Goal: Transaction & Acquisition: Obtain resource

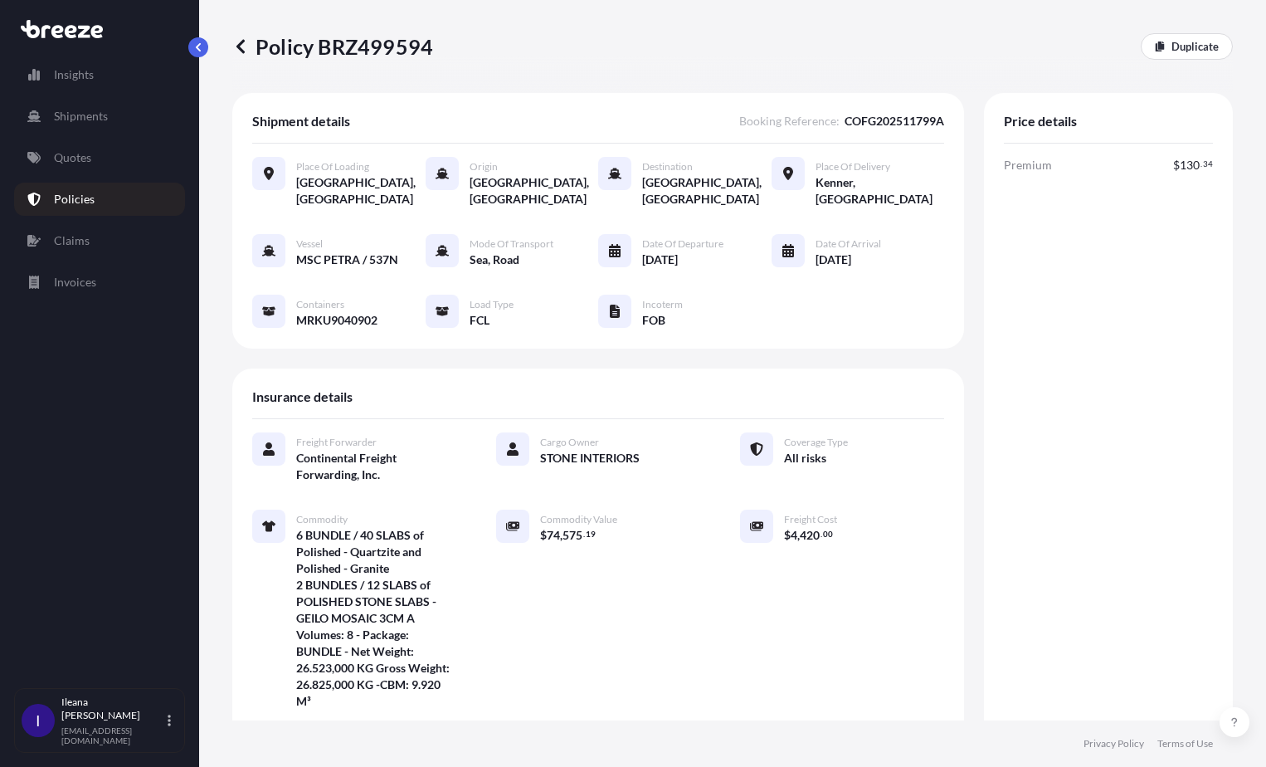
scroll to position [166, 0]
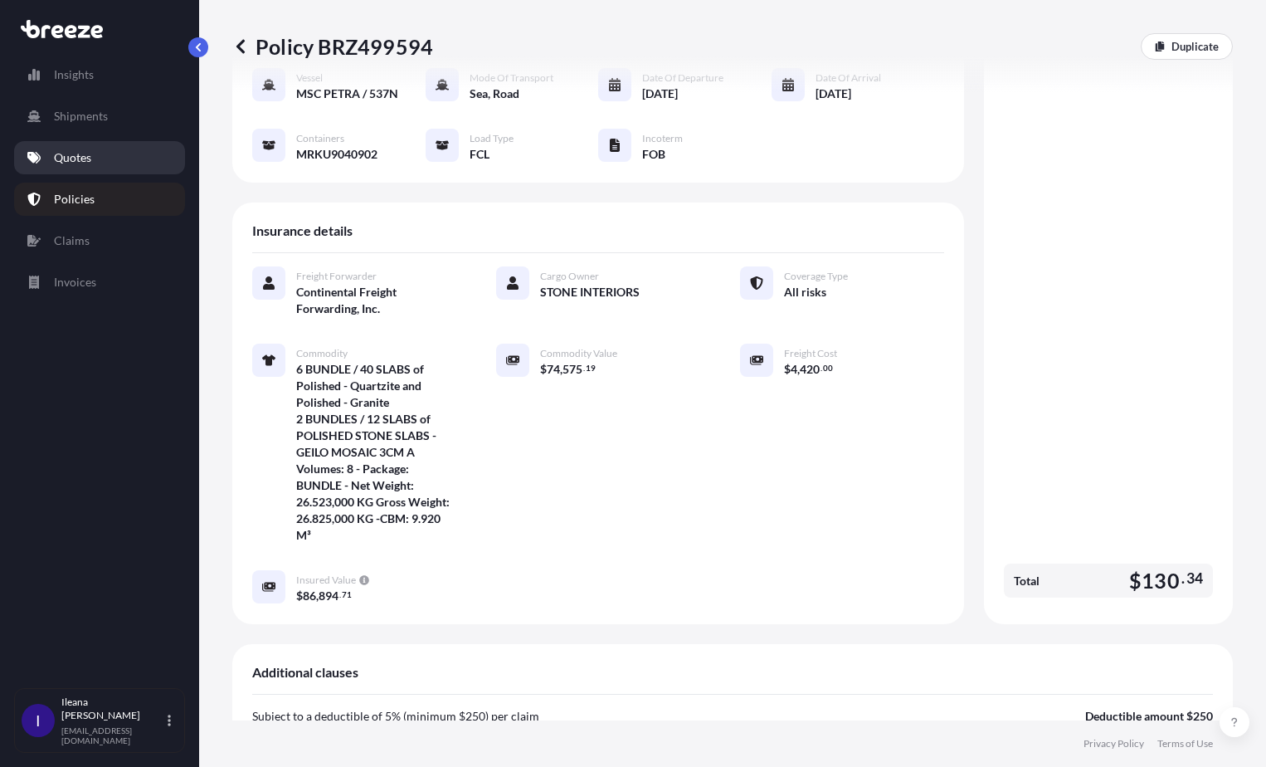
click at [66, 154] on p "Quotes" at bounding box center [72, 157] width 37 height 17
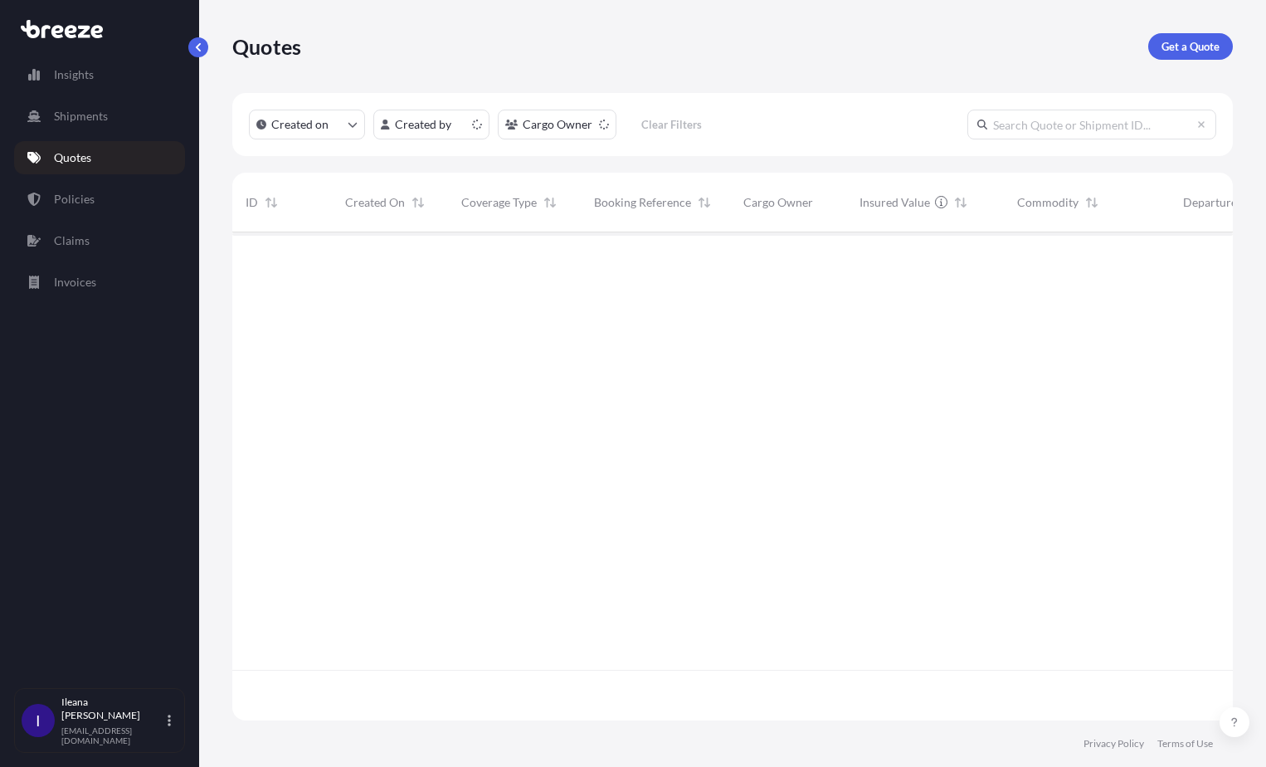
scroll to position [485, 988]
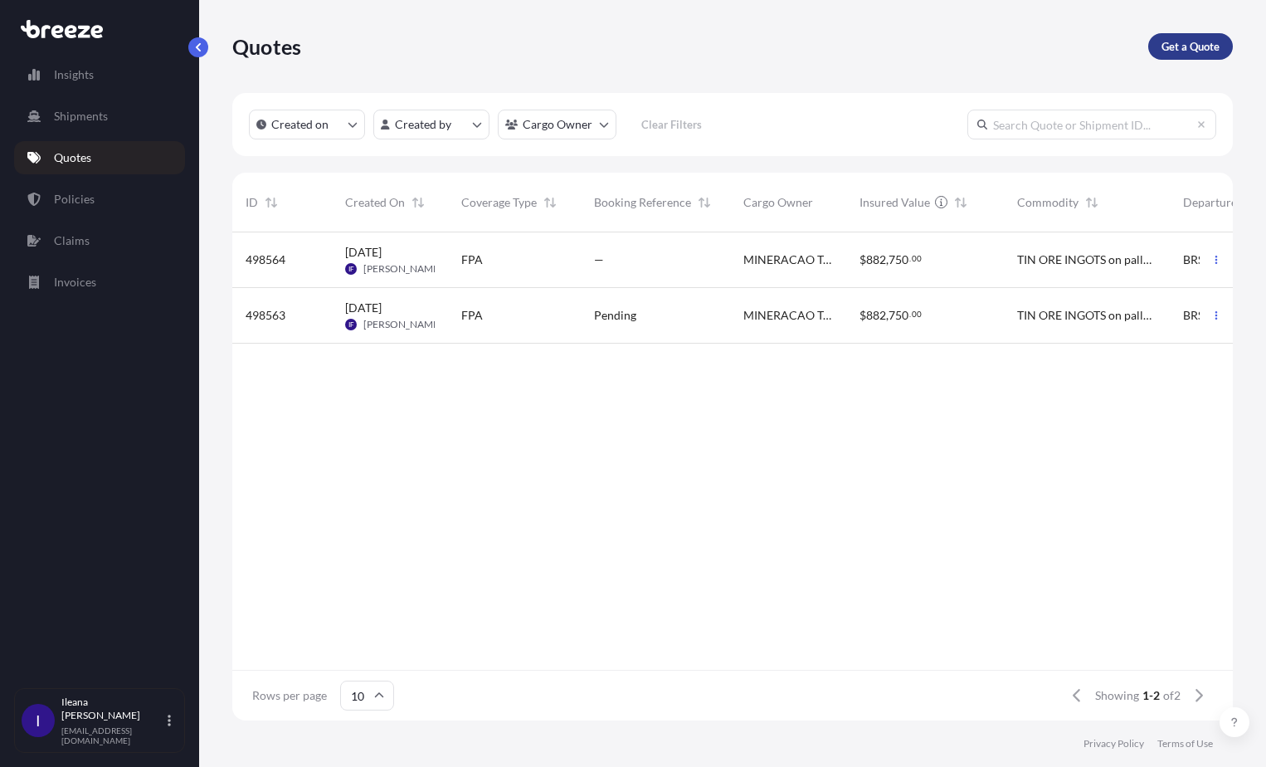
click at [1190, 46] on p "Get a Quote" at bounding box center [1191, 46] width 58 height 17
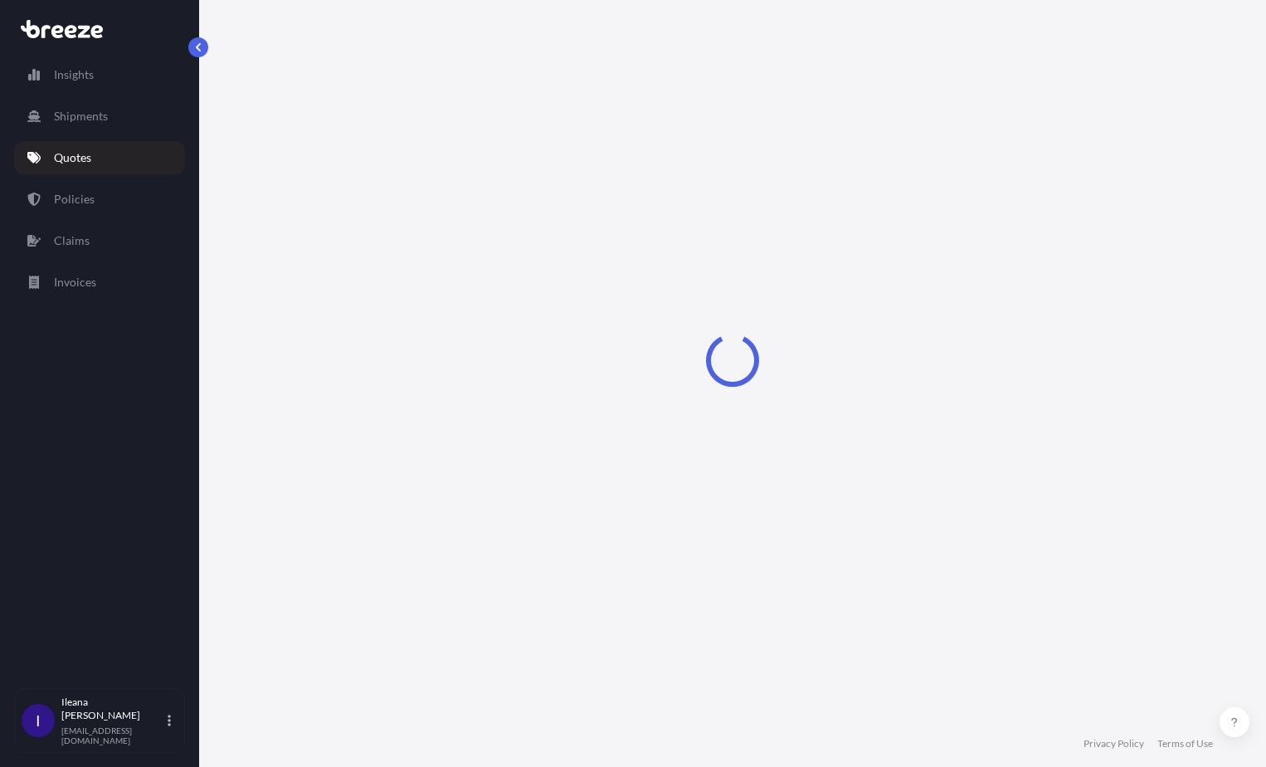
select select "Sea"
select select "1"
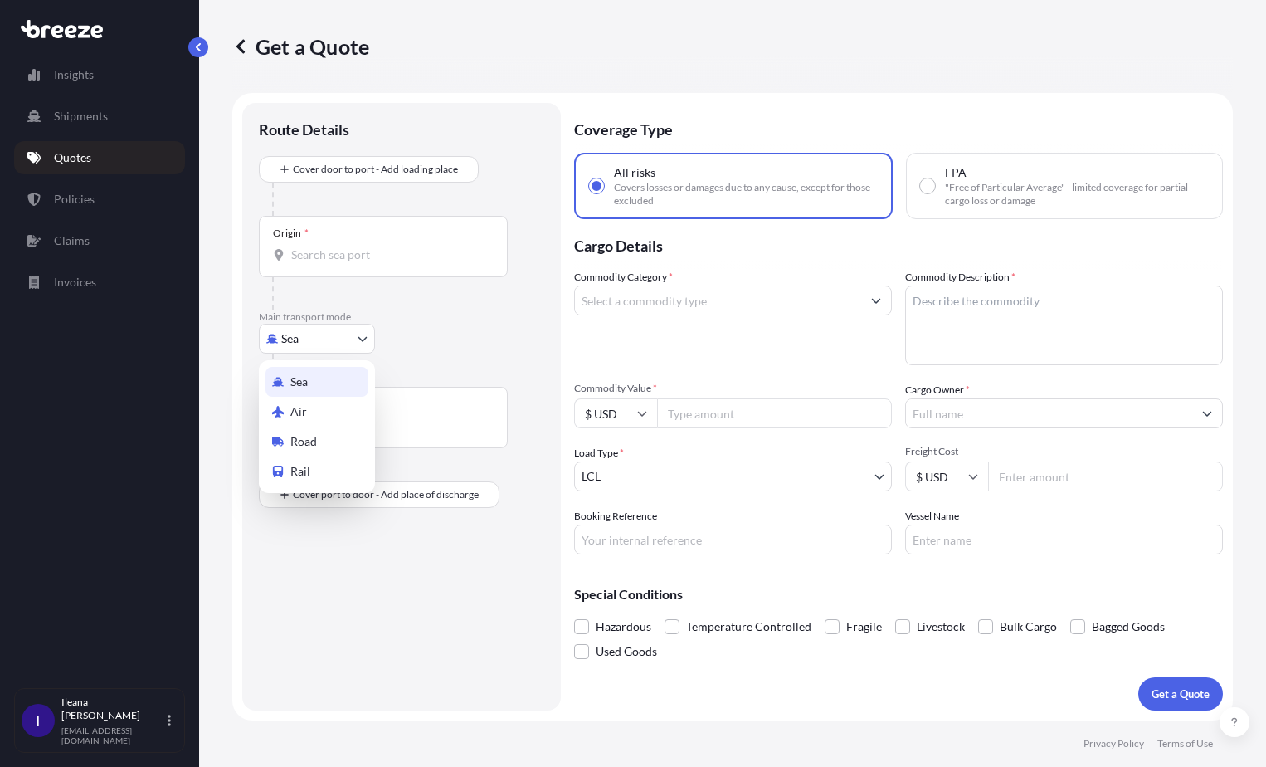
click at [356, 336] on body "Insights Shipments Quotes Policies Claims Invoices I Ileana Fernandez ifernande…" at bounding box center [633, 383] width 1266 height 767
click at [317, 448] on div "Road" at bounding box center [316, 441] width 103 height 30
select select "Road"
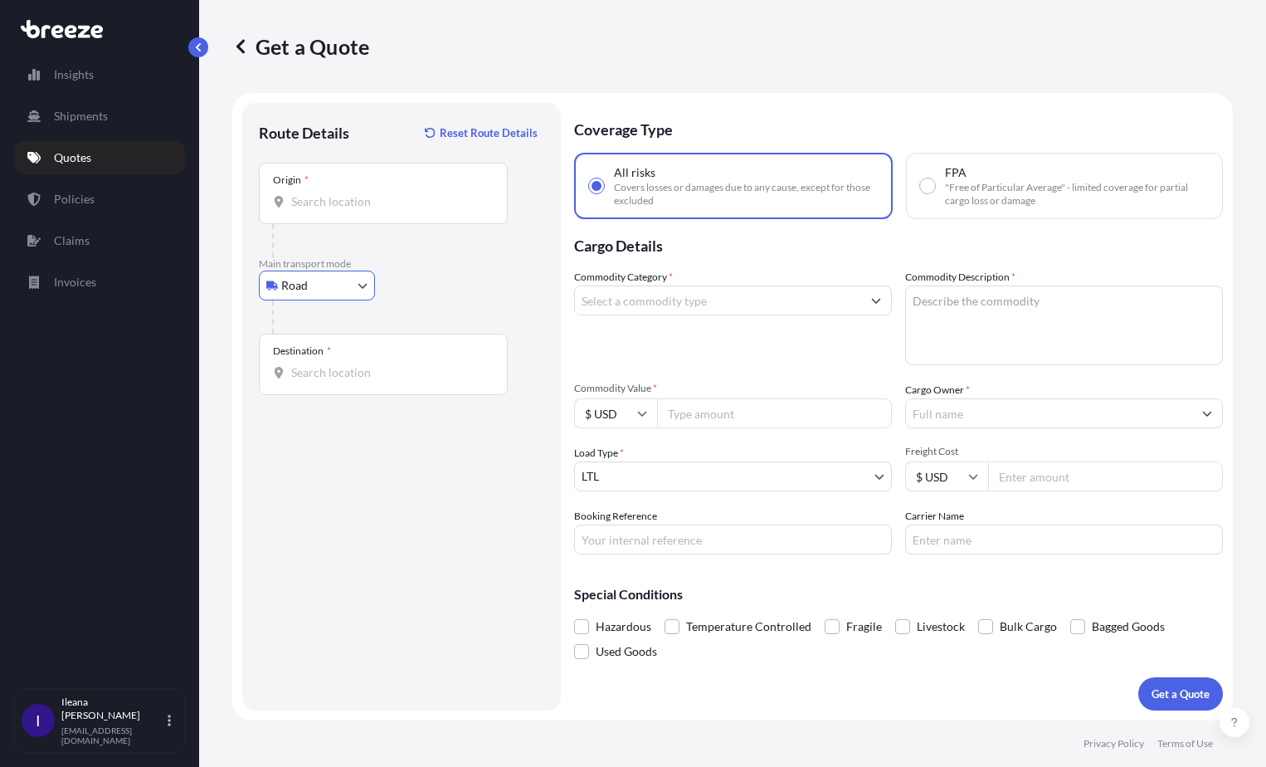
click at [289, 187] on div "Origin *" at bounding box center [383, 193] width 249 height 61
click at [291, 193] on input "Origin *" at bounding box center [389, 201] width 196 height 17
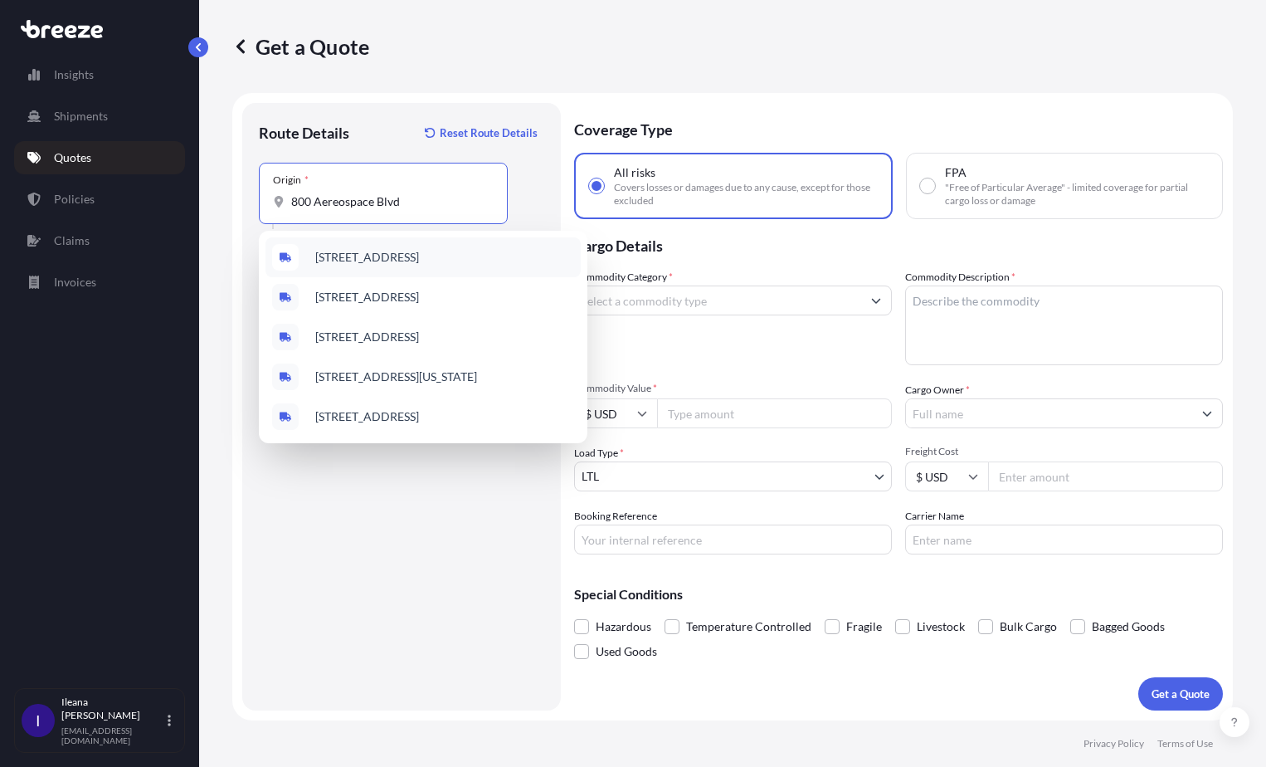
click at [339, 258] on span "[STREET_ADDRESS]" at bounding box center [367, 257] width 104 height 17
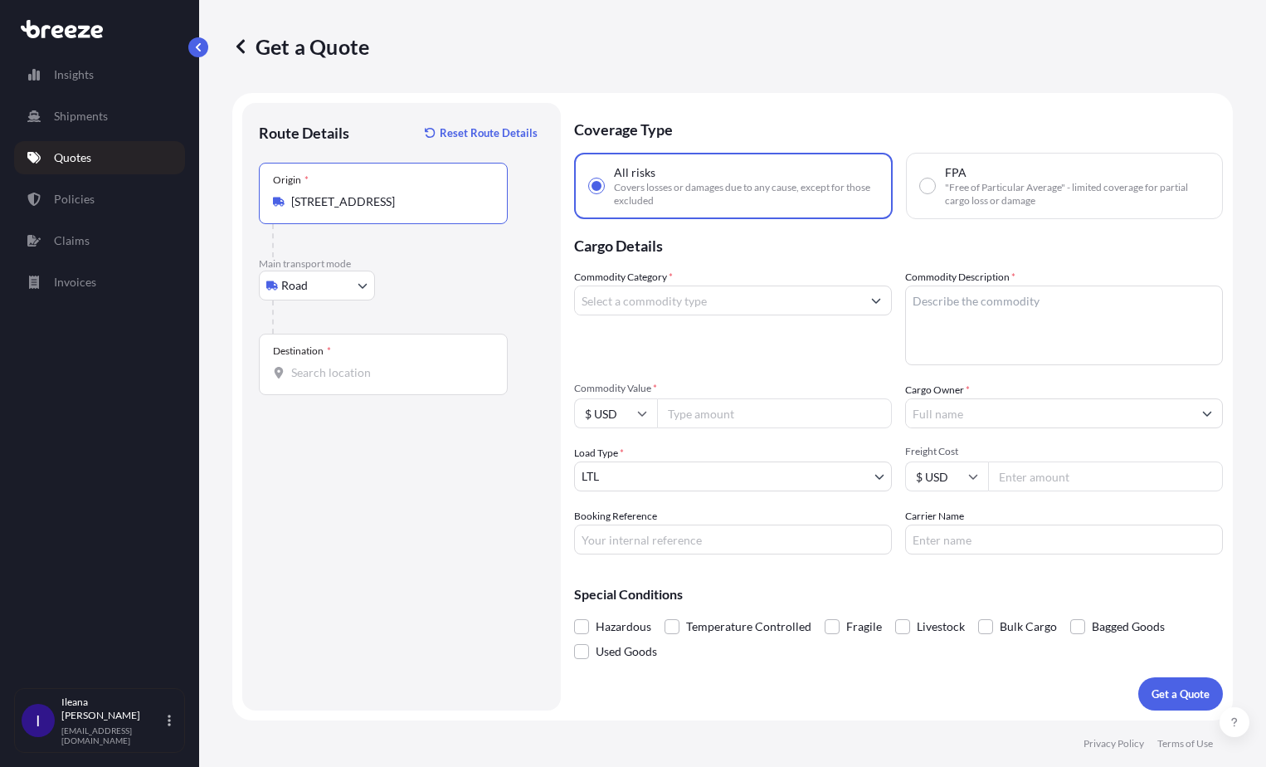
type input "[STREET_ADDRESS]"
click at [277, 357] on div "Destination *" at bounding box center [302, 350] width 58 height 13
click at [291, 364] on input "Destination *" at bounding box center [389, 372] width 196 height 17
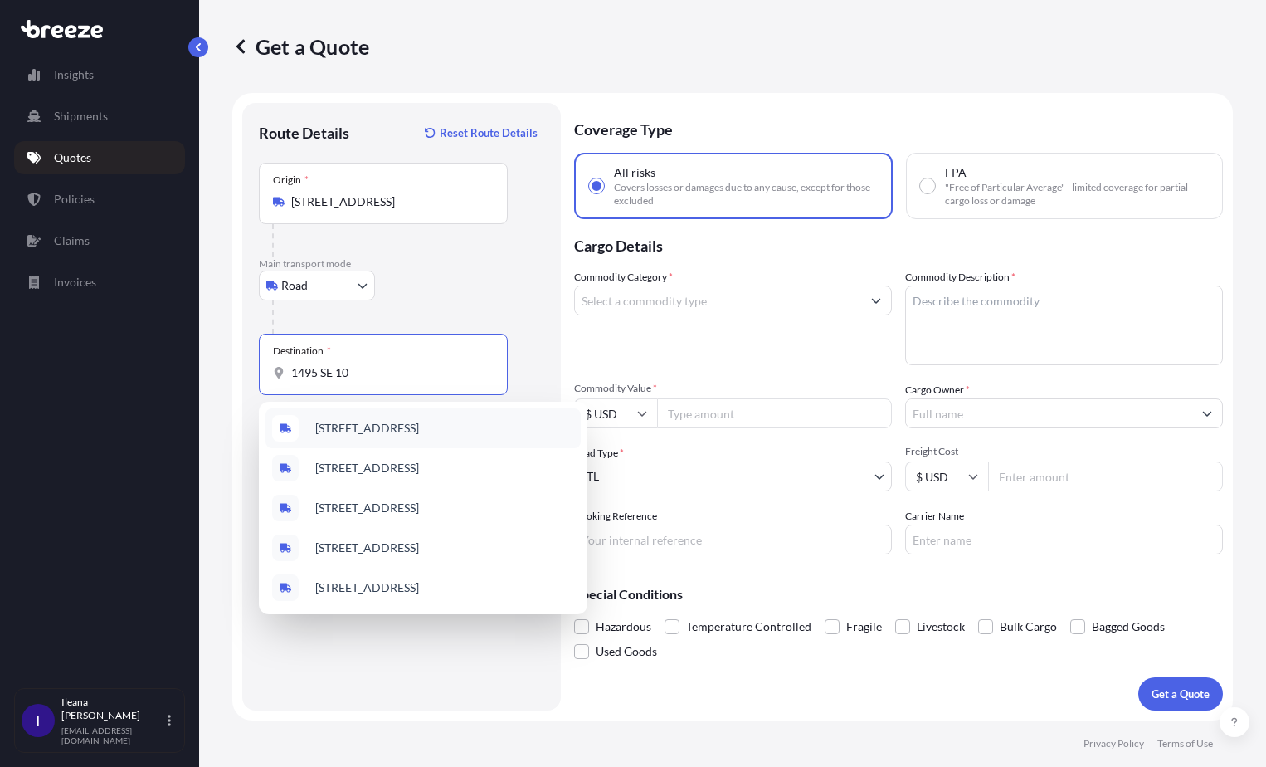
click at [362, 427] on span "[STREET_ADDRESS]" at bounding box center [367, 428] width 104 height 17
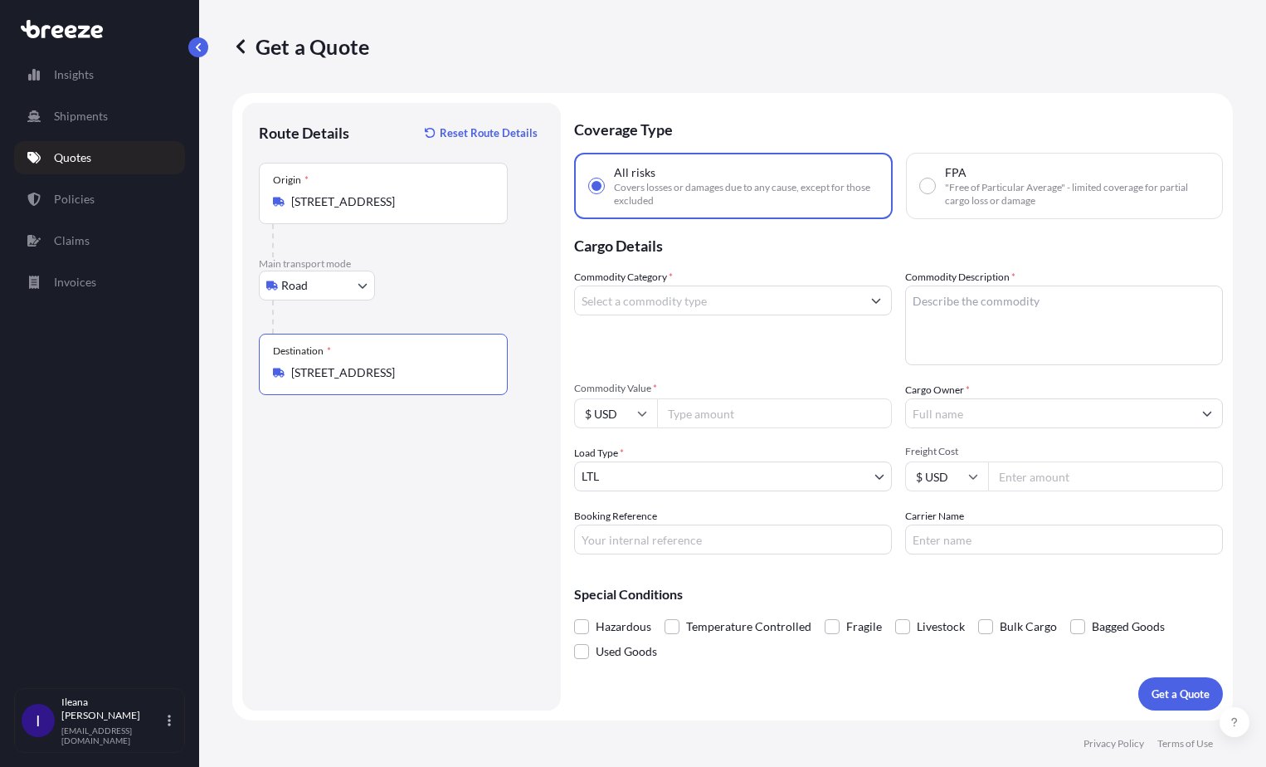
type input "[STREET_ADDRESS]"
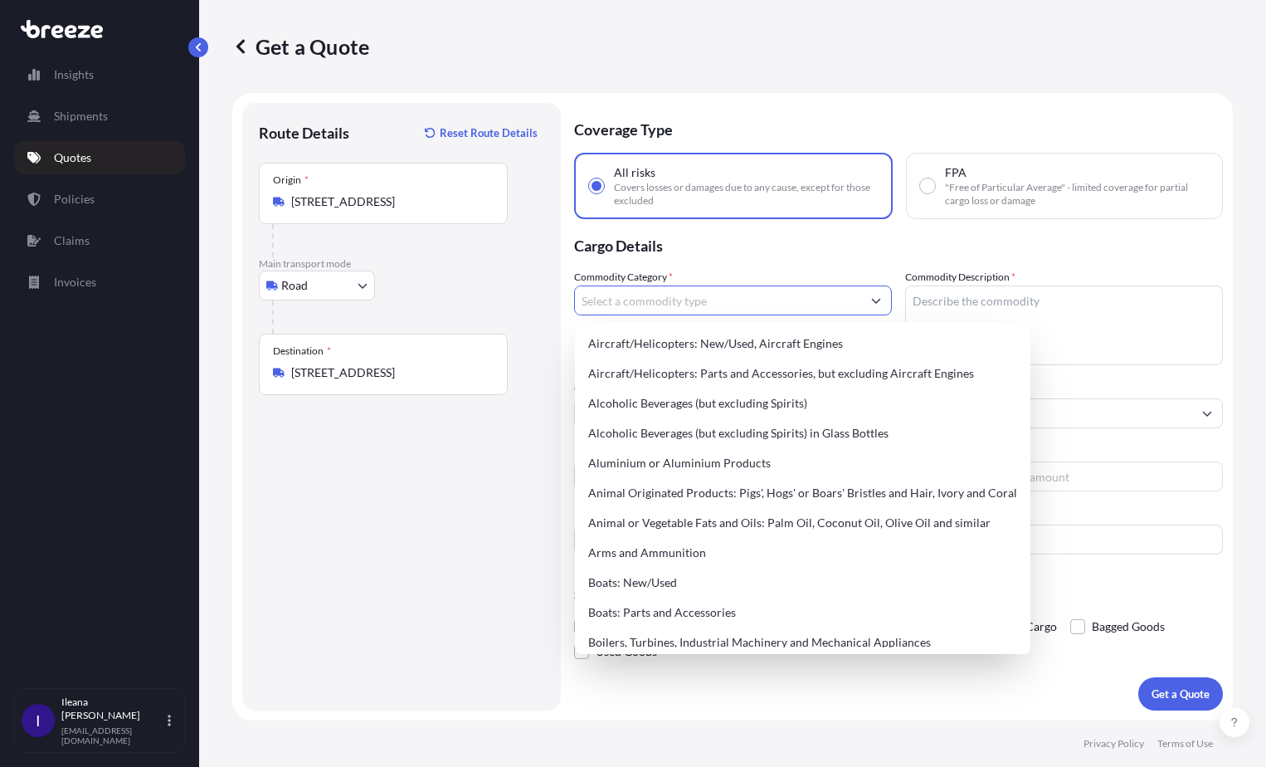
click at [595, 305] on input "Commodity Category *" at bounding box center [718, 300] width 286 height 30
click at [670, 345] on div "Aircraft/Helicopters: New/Used, Aircraft Engines" at bounding box center [803, 344] width 442 height 30
type input "Aircraft/Helicopters: New/Used, Aircraft Engines"
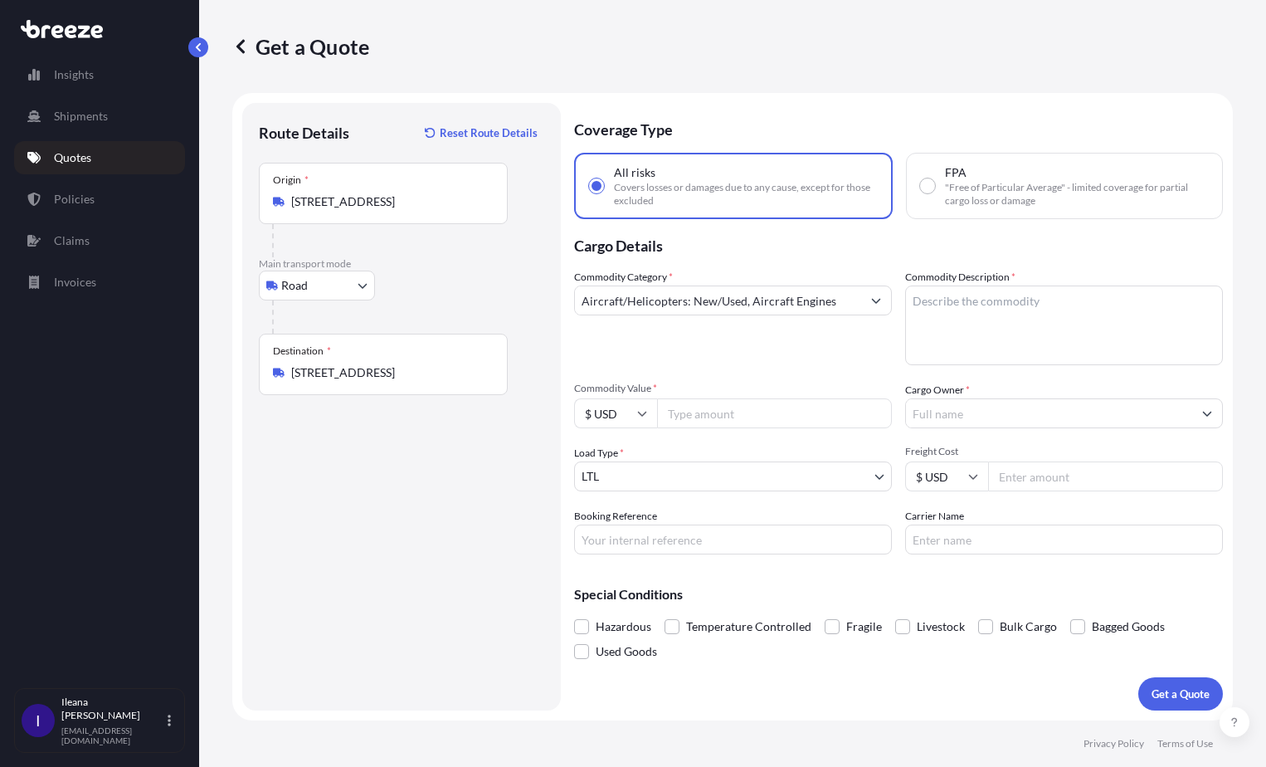
click at [927, 307] on textarea "Commodity Description *" at bounding box center [1064, 325] width 318 height 80
paste textarea "2 Crates (2 ea aircraft engines PT6A-67F)"
type textarea "2 Crates (2 ea aircraft engines PT6A-67F)"
click at [694, 413] on input "Commodity Value *" at bounding box center [774, 413] width 235 height 30
click at [675, 416] on input "4000000" at bounding box center [774, 413] width 235 height 30
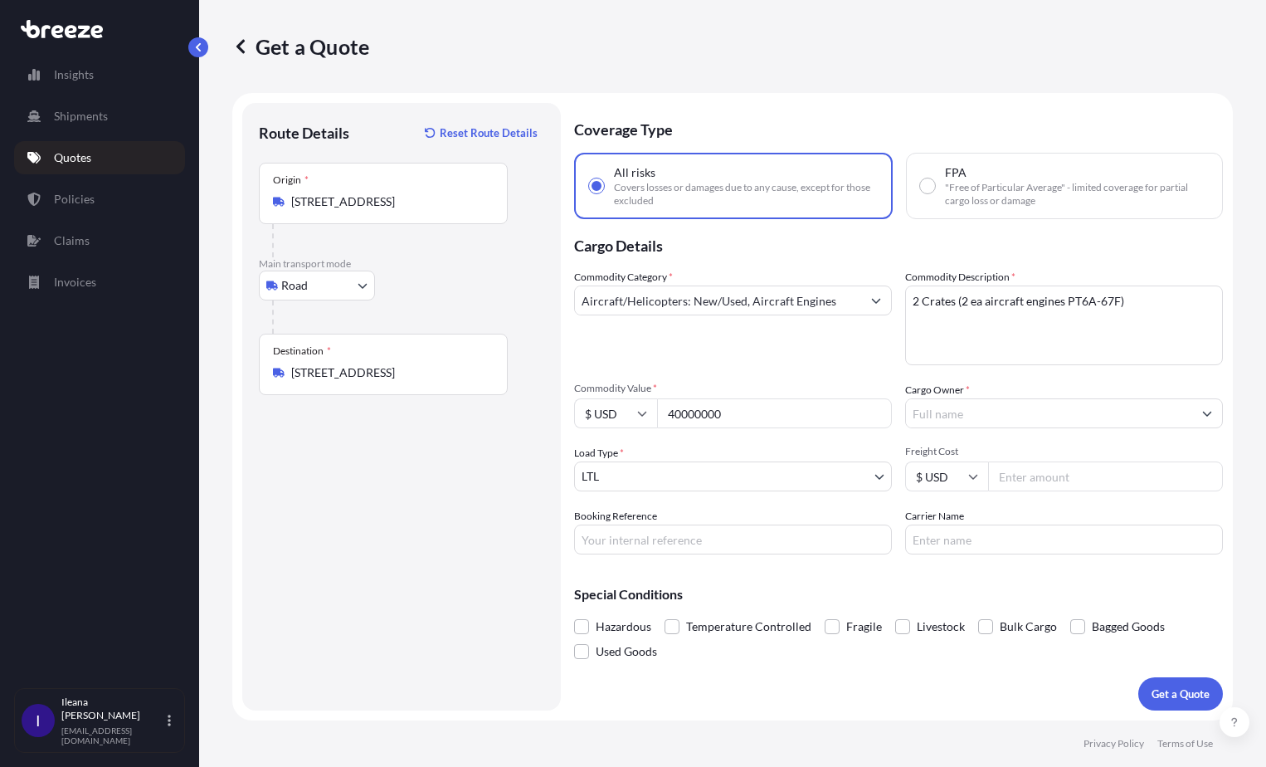
type input "40000000"
click at [714, 438] on div "Commodity Category * Aircraft/Helicopters: New/Used, Aircraft Engines Commodity…" at bounding box center [898, 411] width 649 height 285
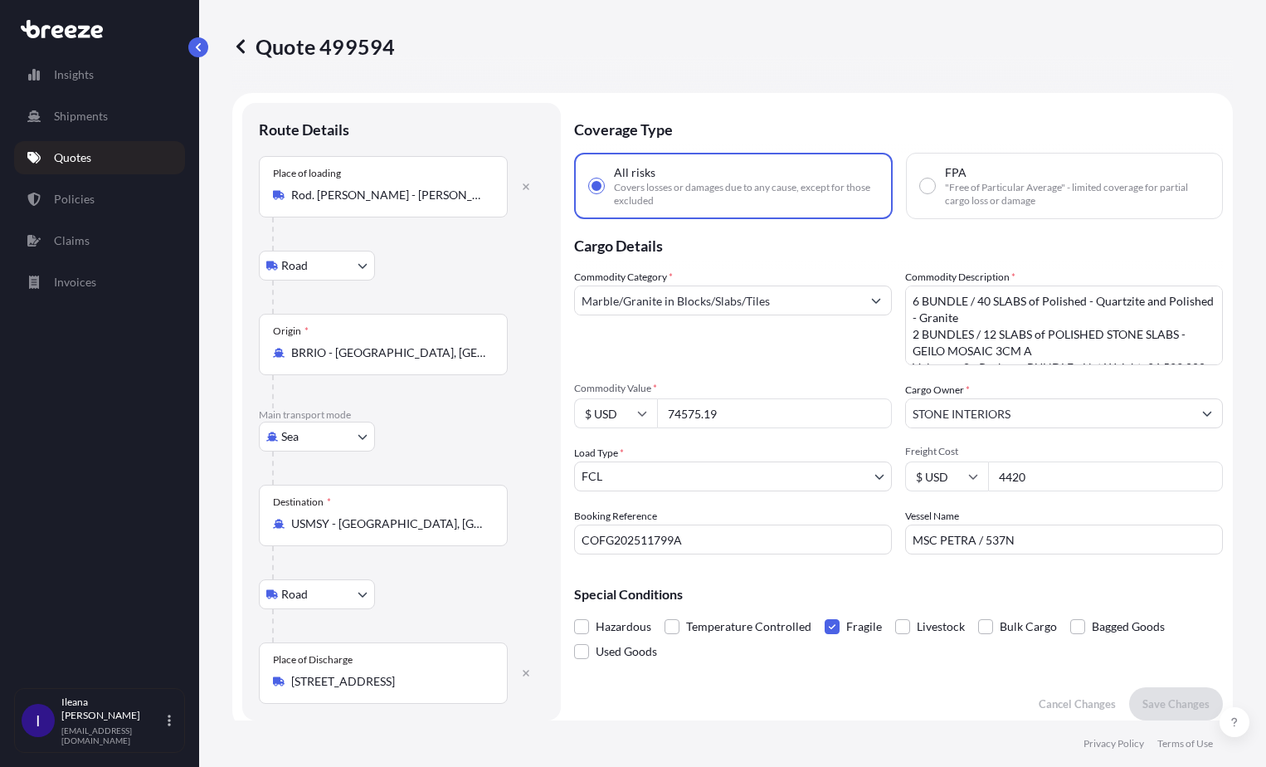
select select "Road"
select select "Sea"
select select "Road"
select select "2"
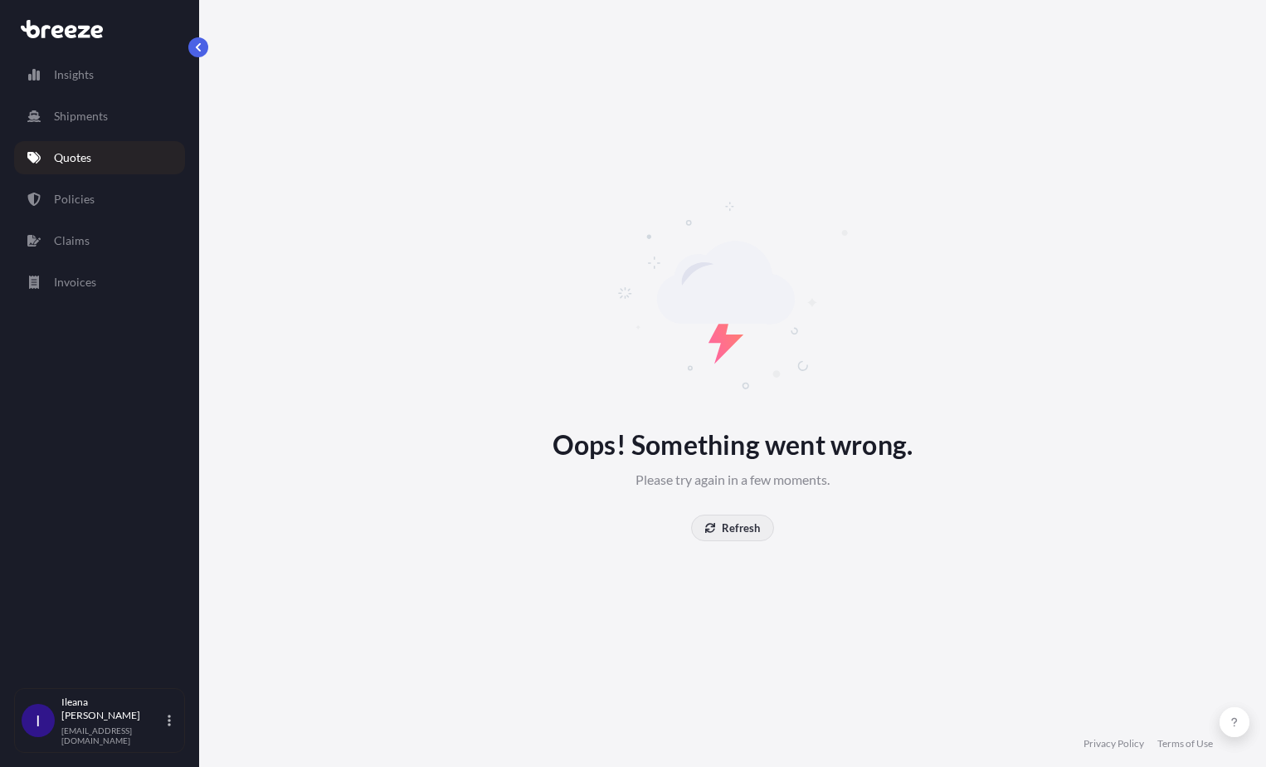
click at [730, 524] on p "Refresh" at bounding box center [741, 527] width 38 height 17
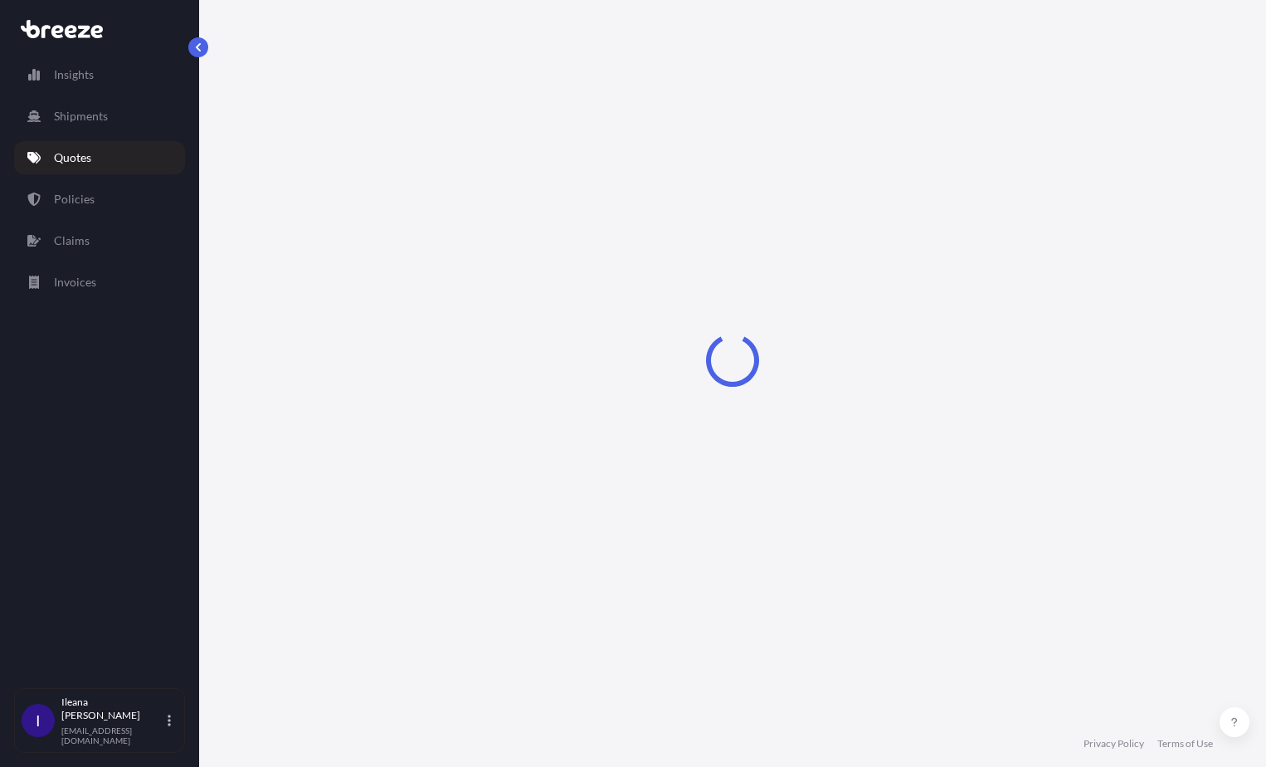
select select "Road"
select select "Sea"
select select "Road"
select select "2"
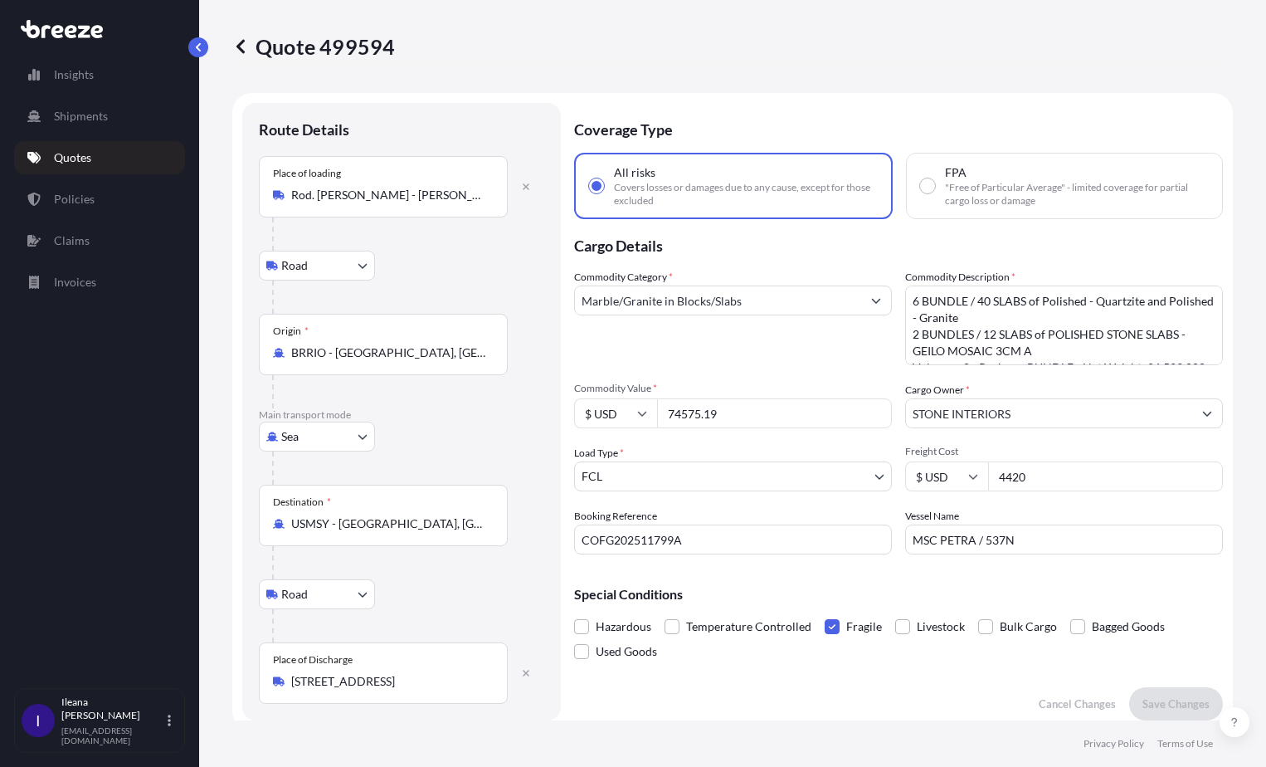
click at [74, 152] on p "Quotes" at bounding box center [72, 157] width 37 height 17
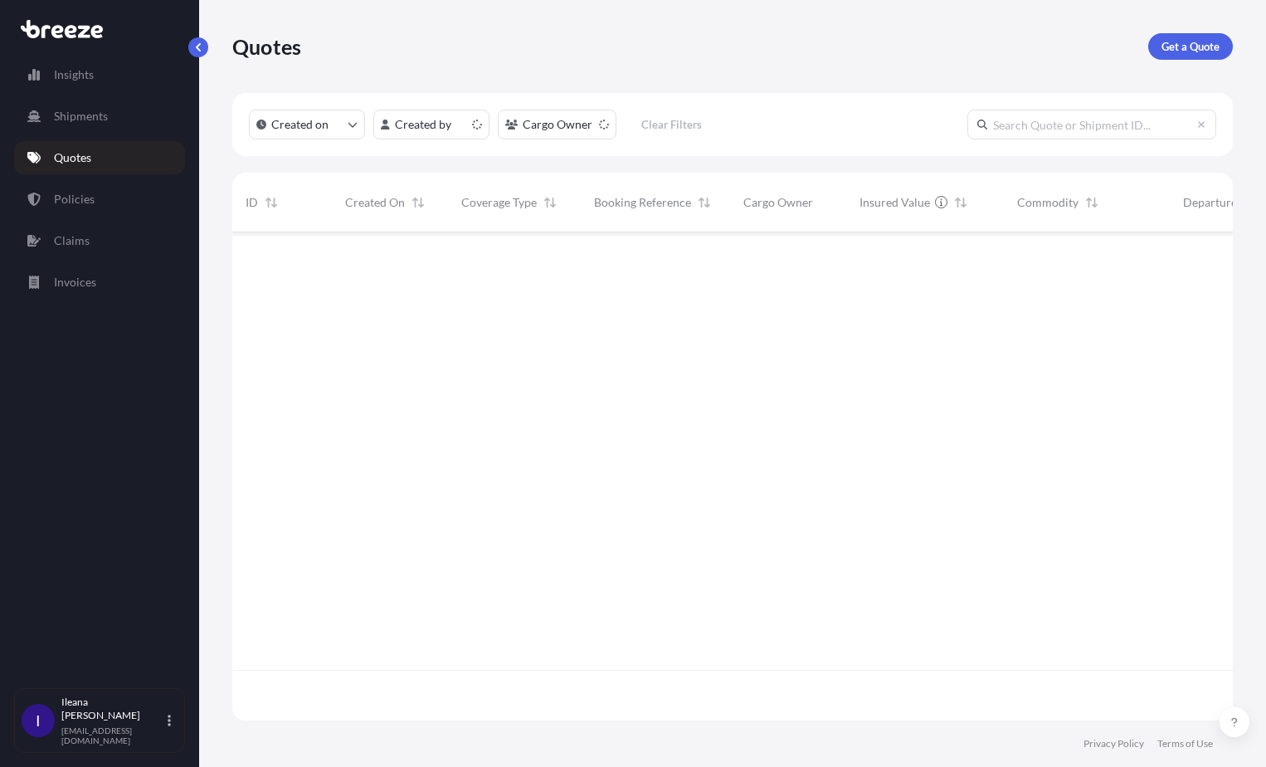
scroll to position [485, 988]
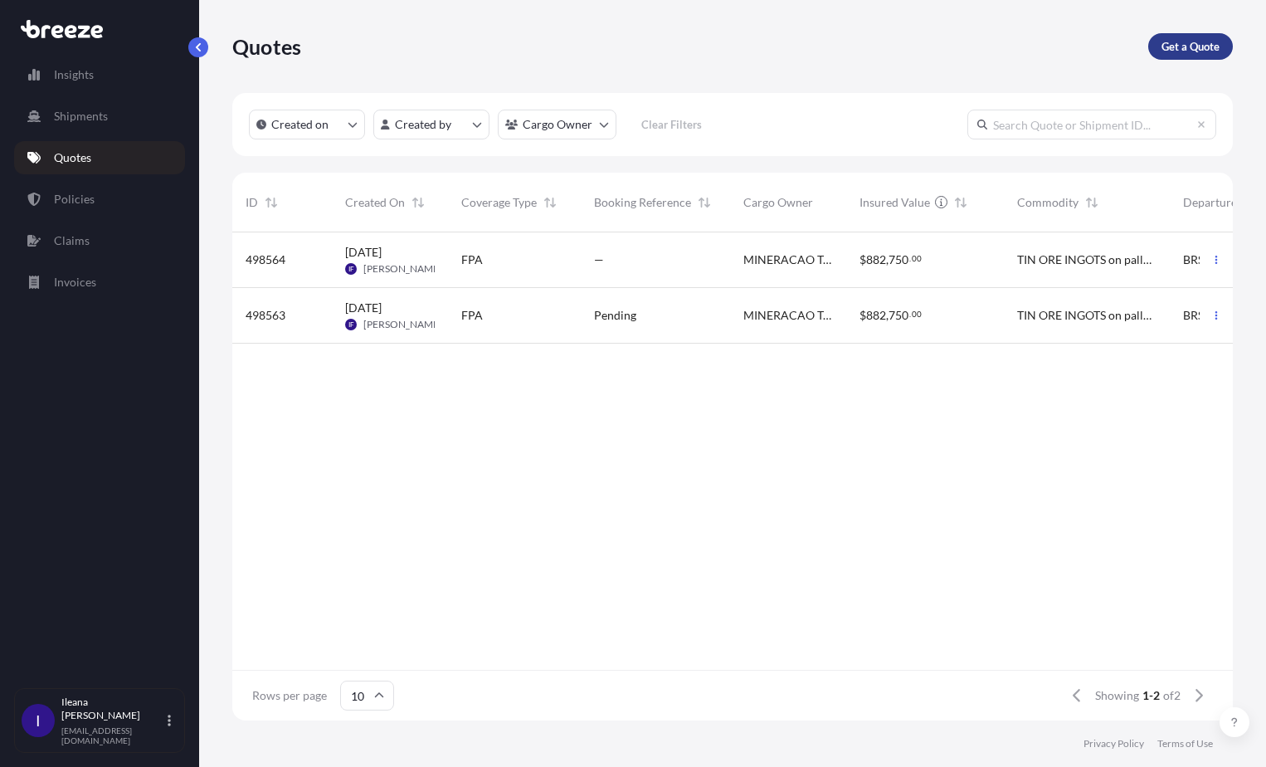
click at [1191, 41] on p "Get a Quote" at bounding box center [1191, 46] width 58 height 17
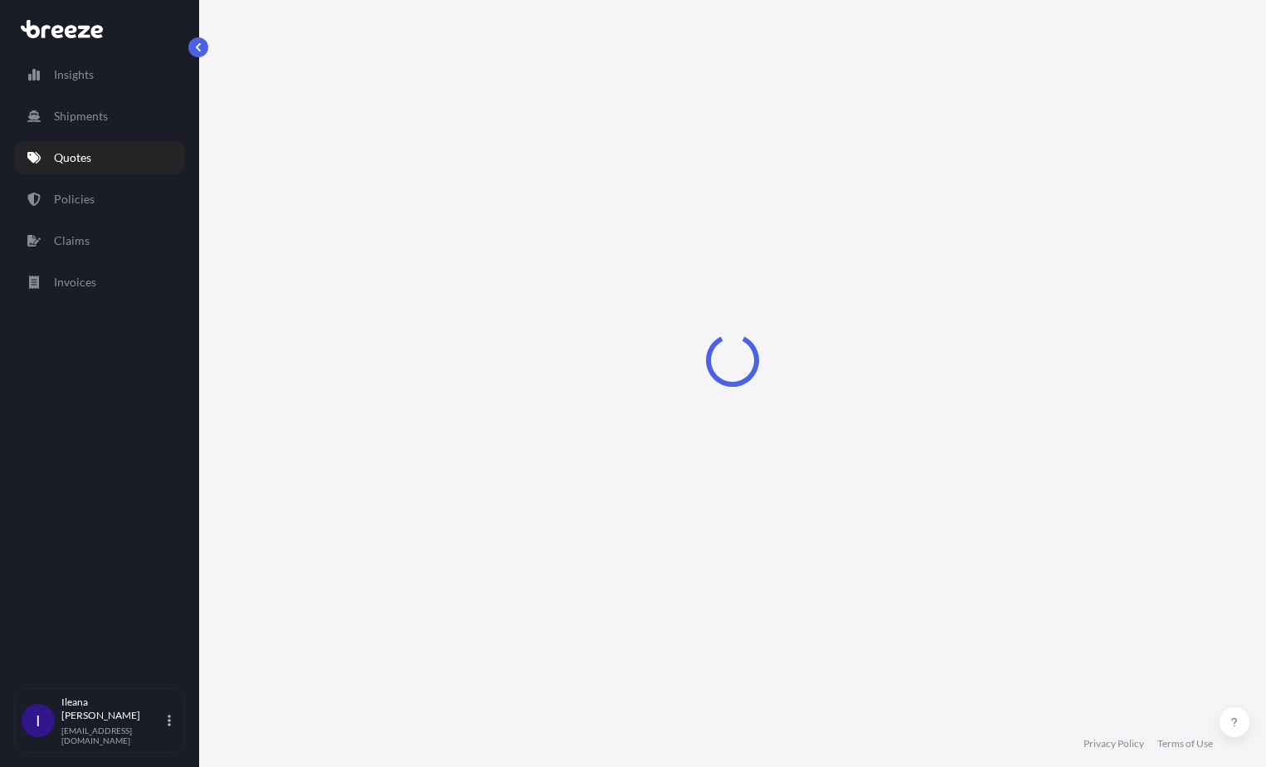
select select "Sea"
select select "1"
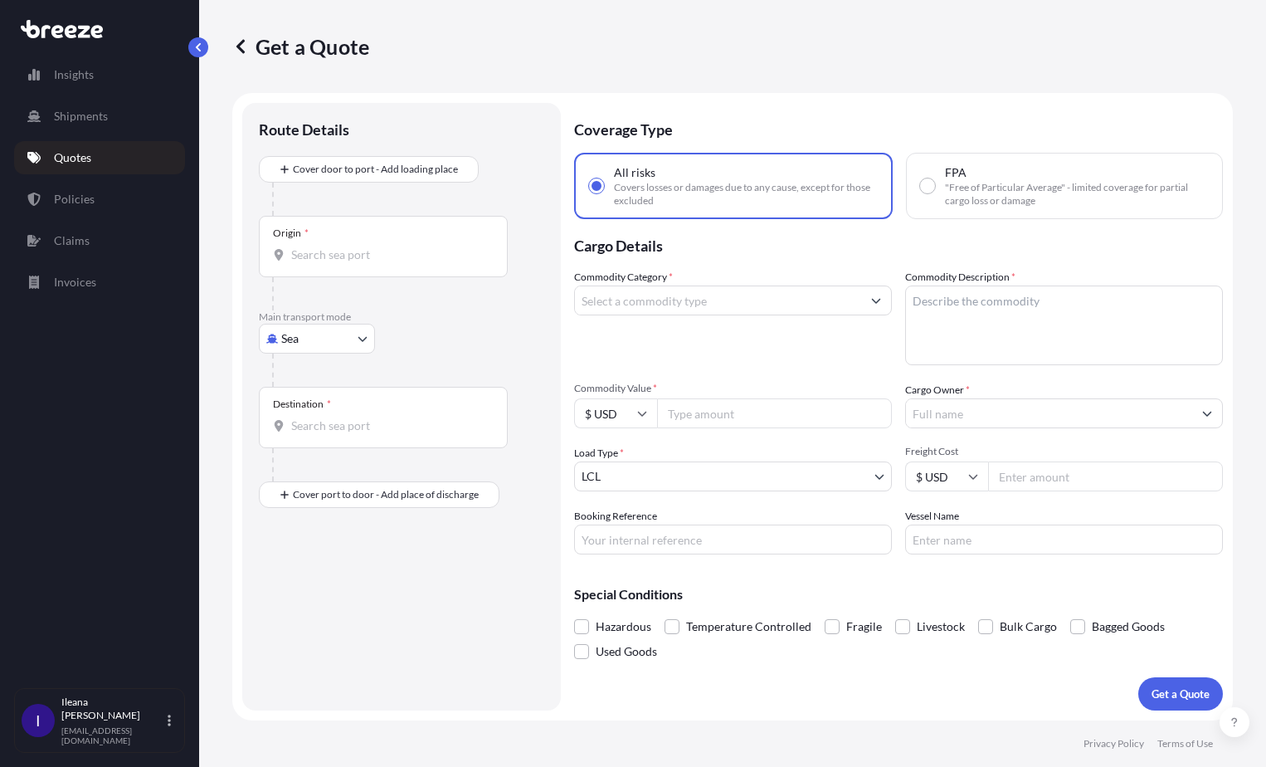
click at [705, 419] on input "Commodity Value *" at bounding box center [774, 413] width 235 height 30
type input "4000000"
click at [654, 304] on input "Commodity Category *" at bounding box center [718, 300] width 286 height 30
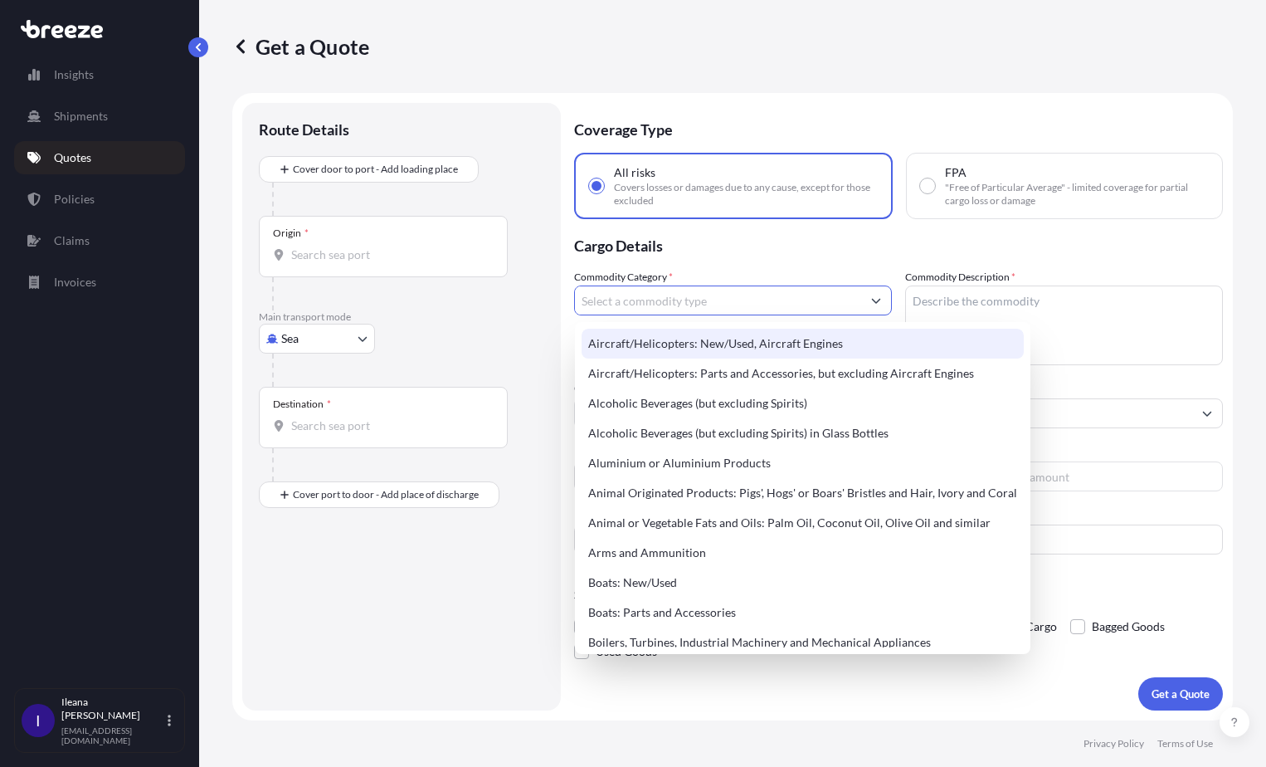
click at [645, 345] on div "Aircraft/Helicopters: New/Used, Aircraft Engines" at bounding box center [803, 344] width 442 height 30
type input "Aircraft/Helicopters: New/Used, Aircraft Engines"
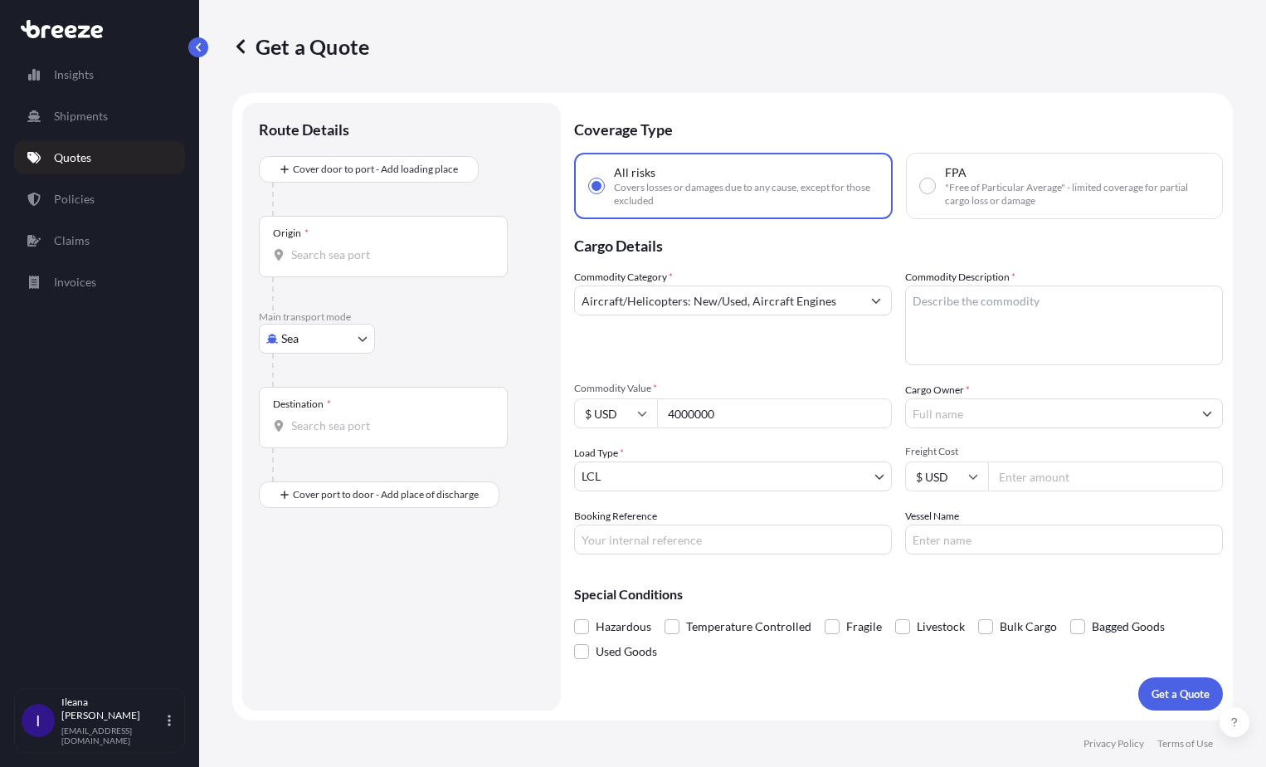
click at [925, 299] on textarea "Commodity Description *" at bounding box center [1064, 325] width 318 height 80
paste textarea "2 Crates (2 ea aircraft engines PT6A-67F) 779 lbs and 82x27x42 inch each"
drag, startPoint x: 919, startPoint y: 298, endPoint x: 950, endPoint y: 303, distance: 31.1
click at [920, 298] on textarea "2 Crates (2 ea aircraft engines PT6A-67F) 779 lbs and 82x27x42 inch each" at bounding box center [1064, 325] width 318 height 80
type textarea "2 Crates (2 ea aircraft engines PT6A-67F) 779 lbs and 82x27x42 inch each"
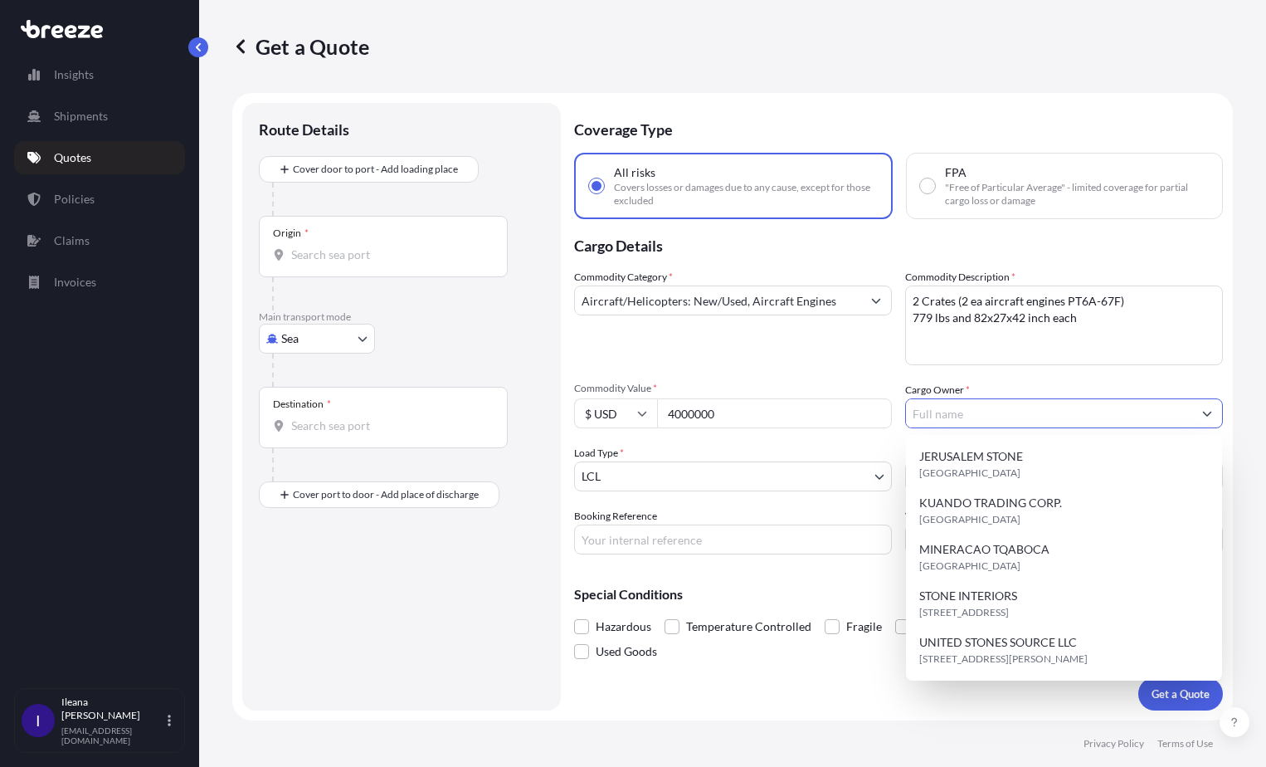
click at [935, 413] on input "Cargo Owner *" at bounding box center [1049, 413] width 286 height 30
paste input "AeroKool Aviation"
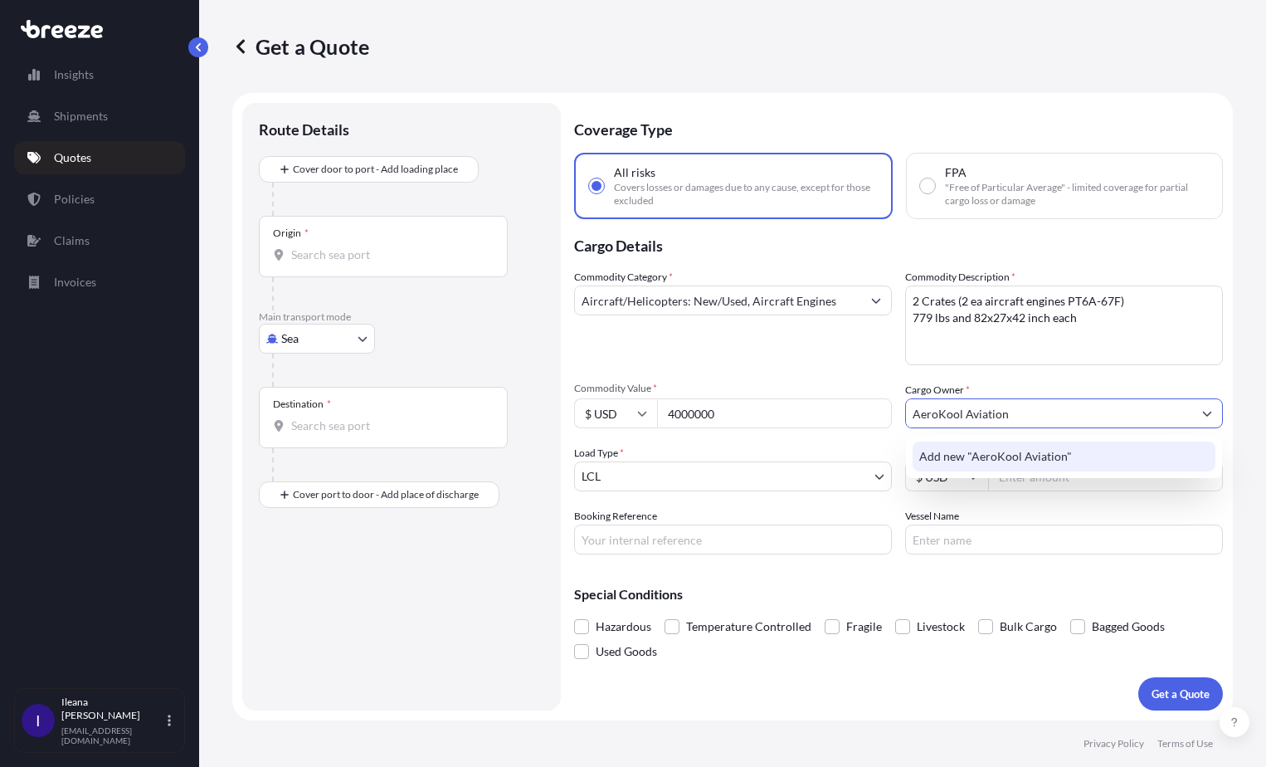
click at [985, 455] on span "Add new "AeroKool Aviation"" at bounding box center [995, 456] width 153 height 17
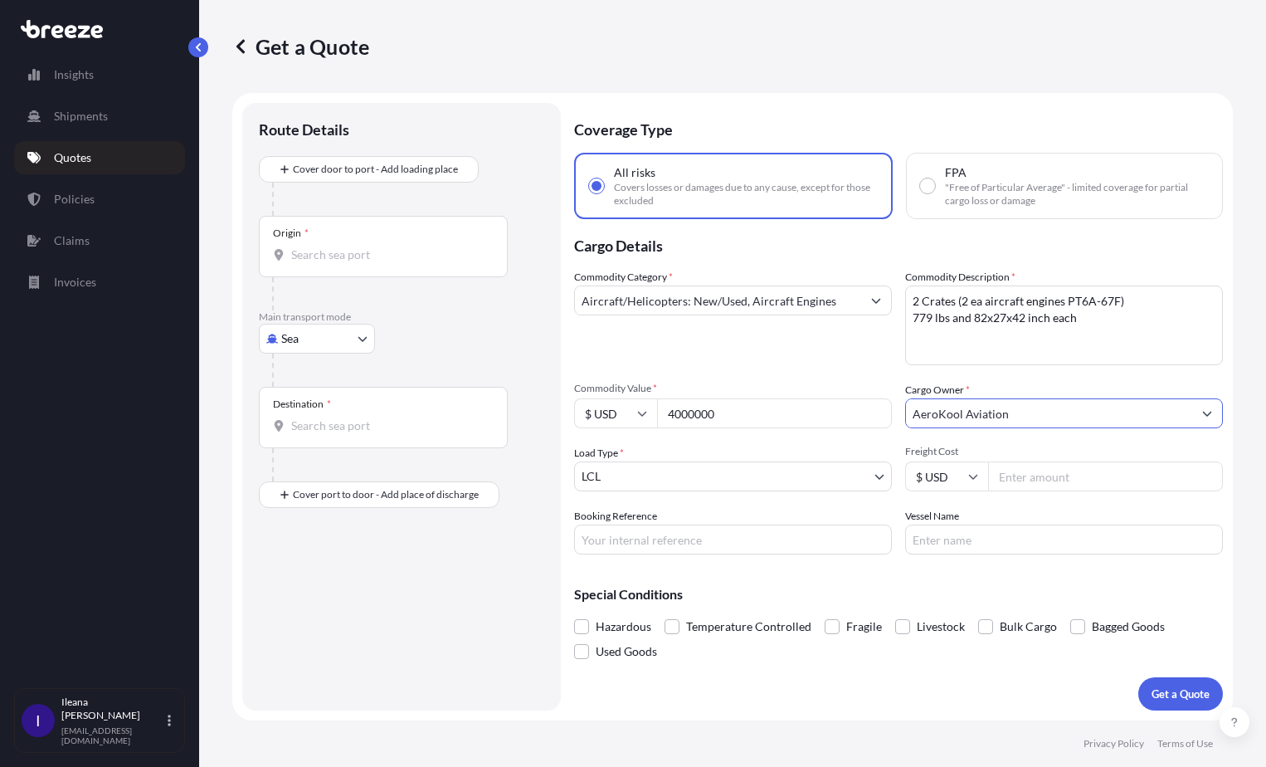
type input "AeroKool Aviation"
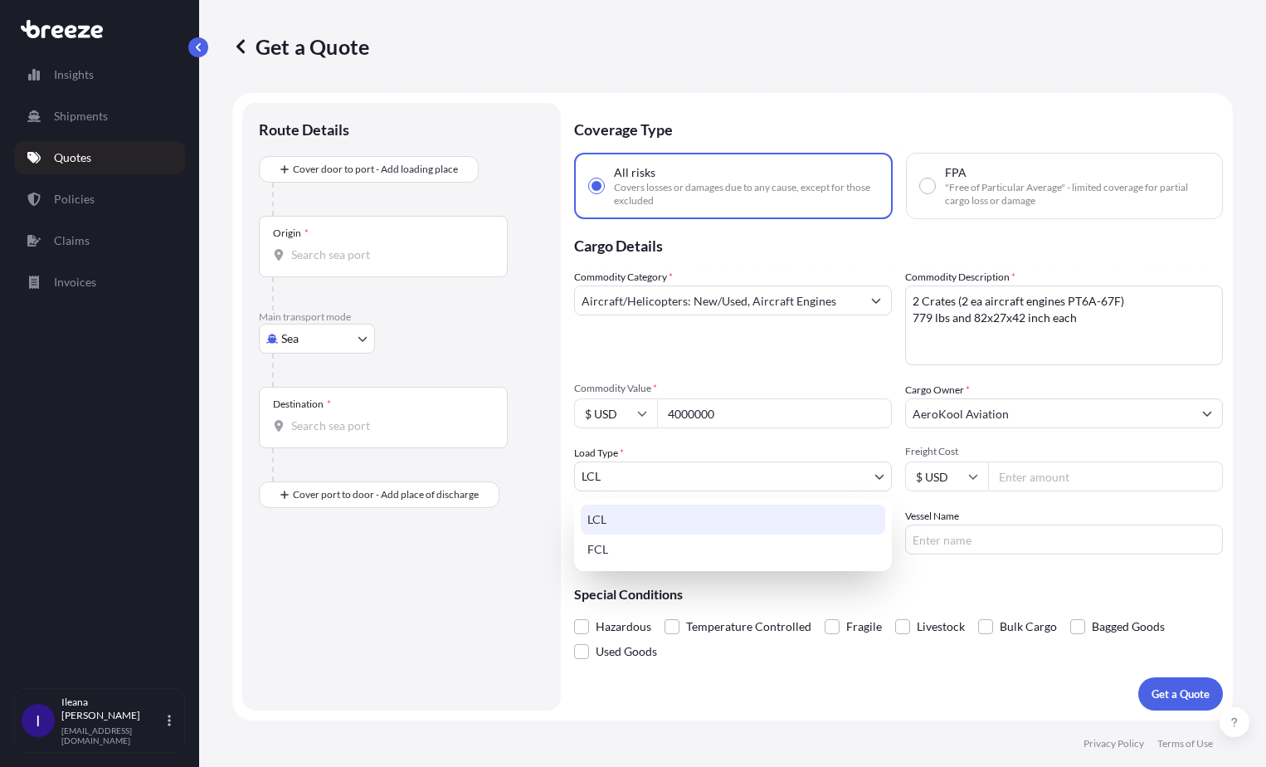
click at [882, 472] on body "1 option available. Insights Shipments Quotes Policies Claims Invoices I [PERSO…" at bounding box center [633, 383] width 1266 height 767
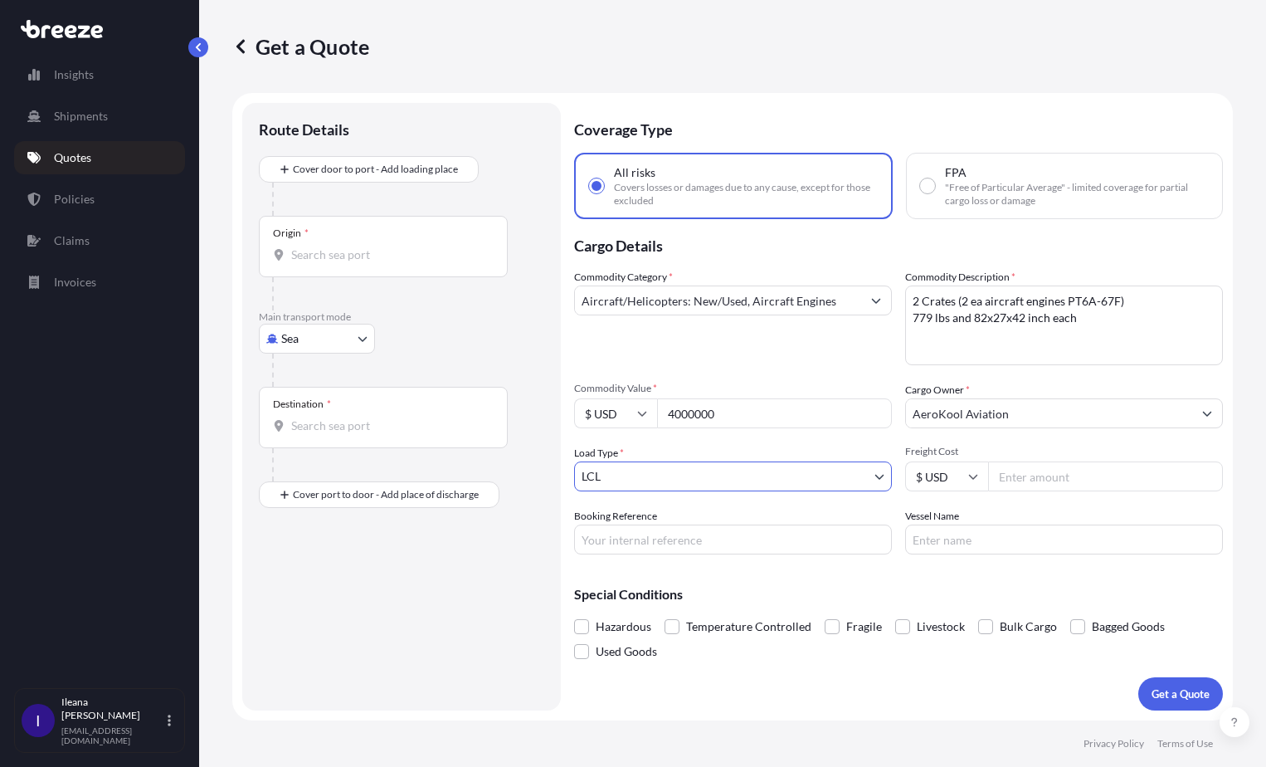
click at [353, 336] on body "Insights Shipments Quotes Policies Claims Invoices I [PERSON_NAME] [EMAIL_ADDRE…" at bounding box center [633, 383] width 1266 height 767
click at [308, 444] on span "Road" at bounding box center [303, 441] width 27 height 17
select select "Road"
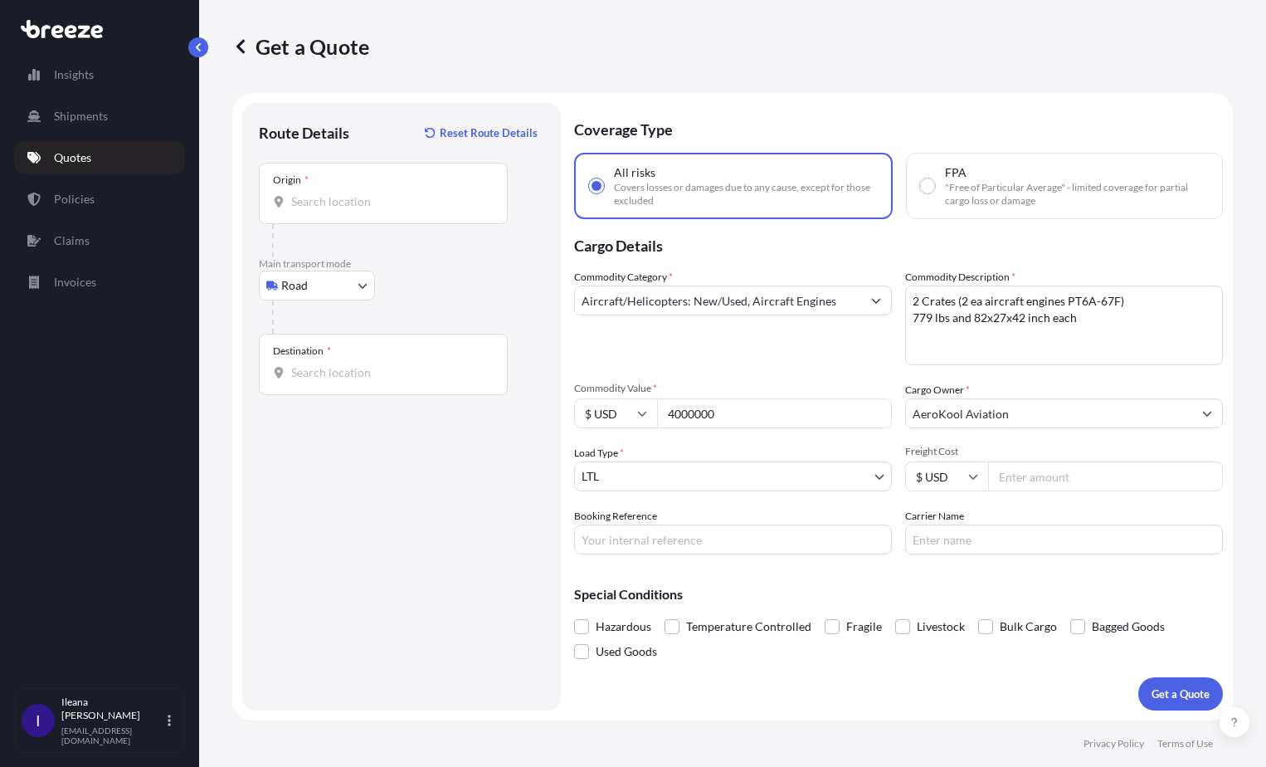
click at [300, 183] on div "Origin *" at bounding box center [291, 179] width 36 height 13
click at [300, 193] on input "Origin *" at bounding box center [389, 201] width 196 height 17
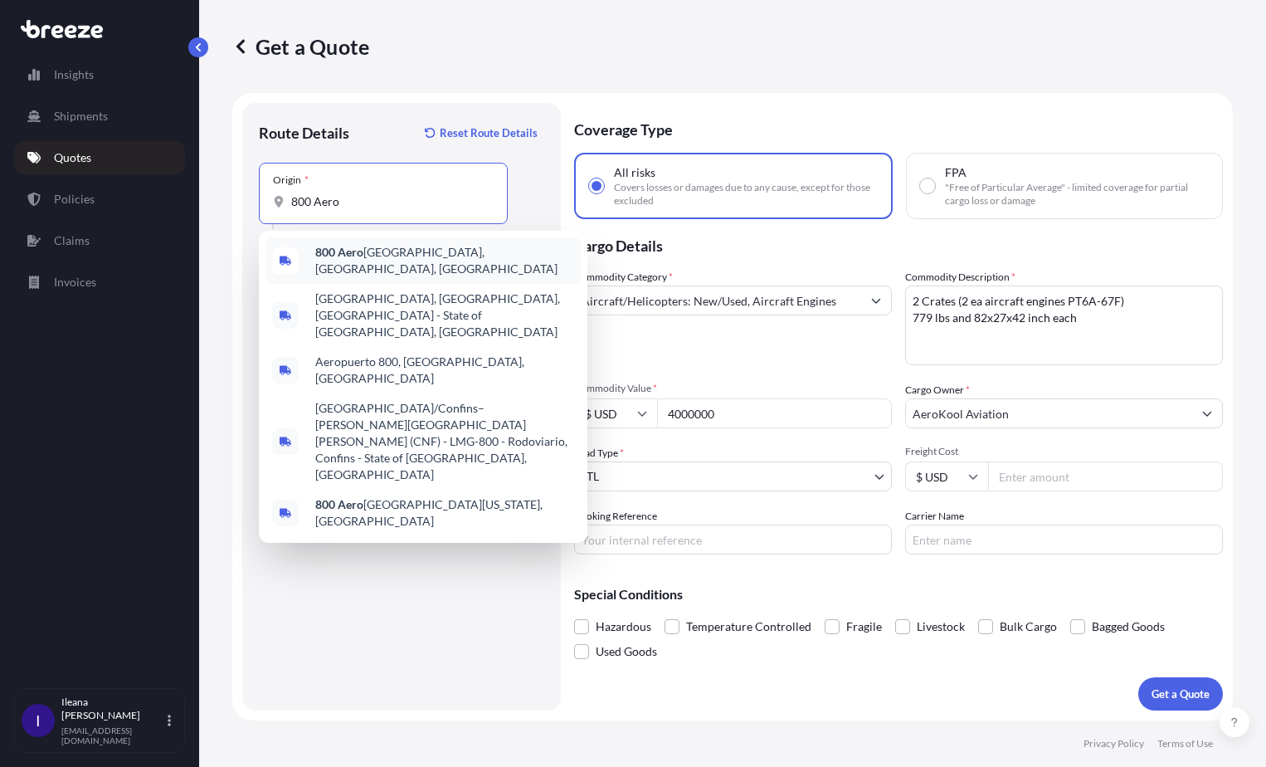
click at [399, 263] on span "[STREET_ADDRESS]" at bounding box center [444, 260] width 259 height 33
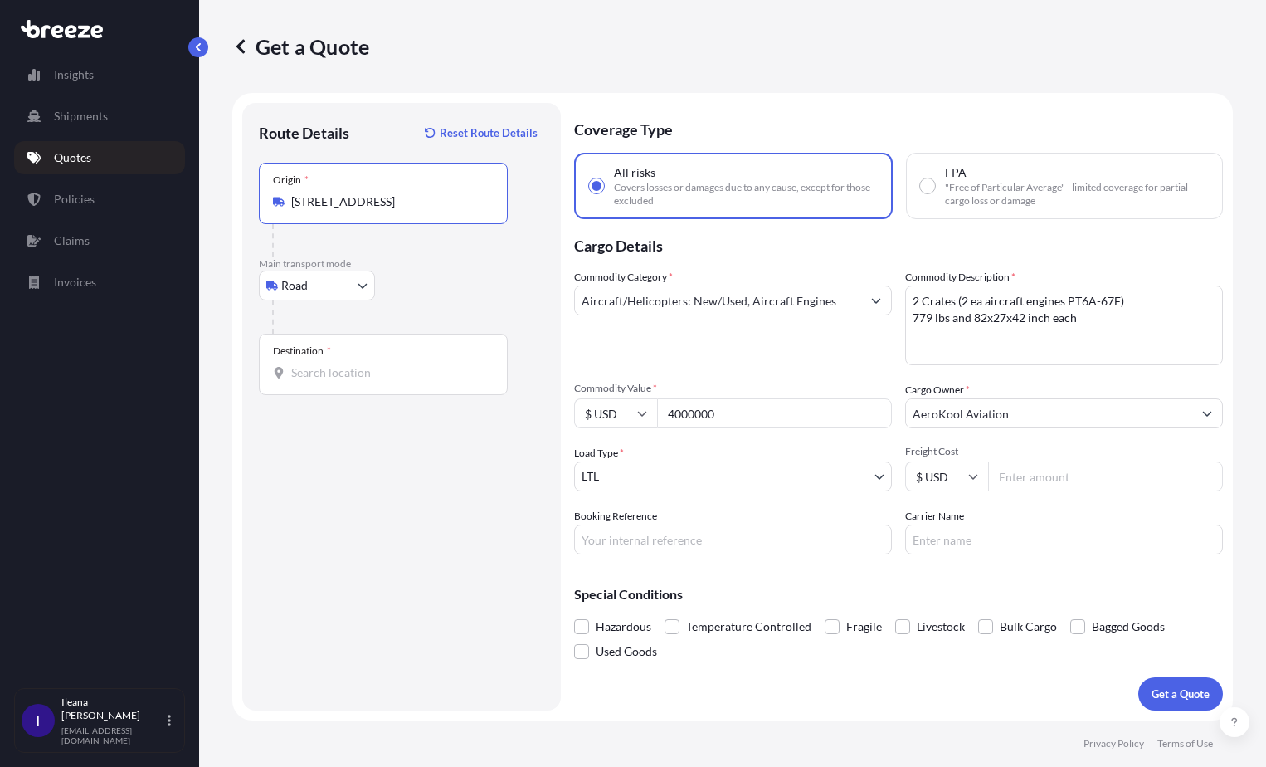
type input "[STREET_ADDRESS]"
click at [299, 365] on input "Destination *" at bounding box center [389, 372] width 196 height 17
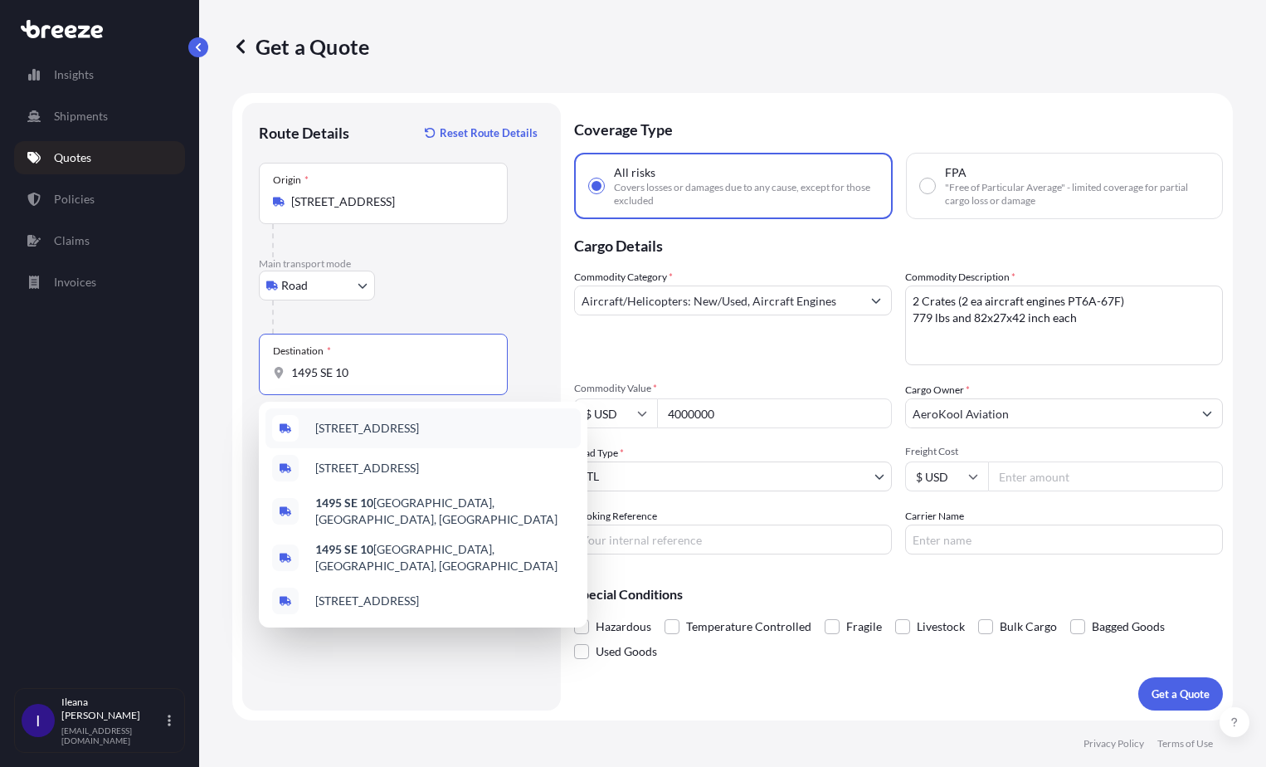
click at [386, 435] on span "[STREET_ADDRESS]" at bounding box center [367, 428] width 104 height 17
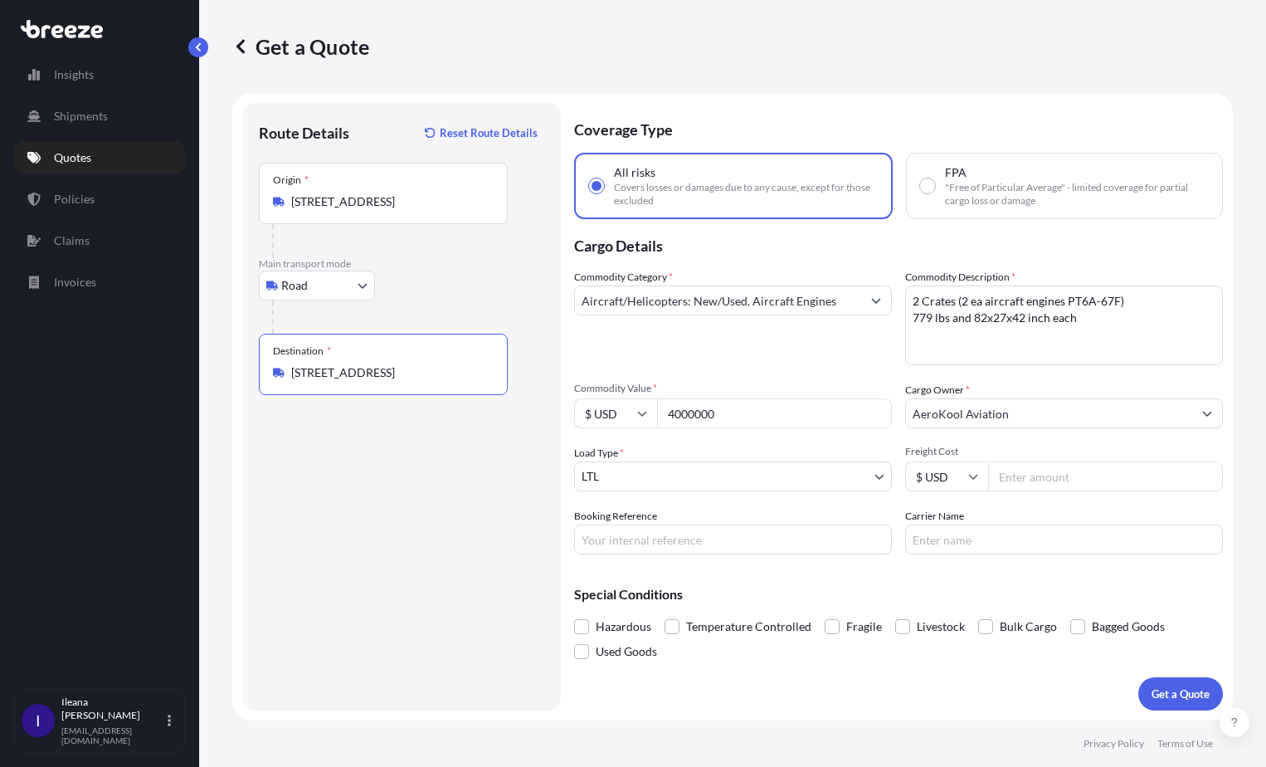
type input "[STREET_ADDRESS]"
click at [590, 540] on input "Booking Reference" at bounding box center [733, 539] width 318 height 30
paste input "PT6 Engines"
type input "PT6 Engines"
click at [1045, 476] on input "Freight Cost" at bounding box center [1105, 476] width 235 height 30
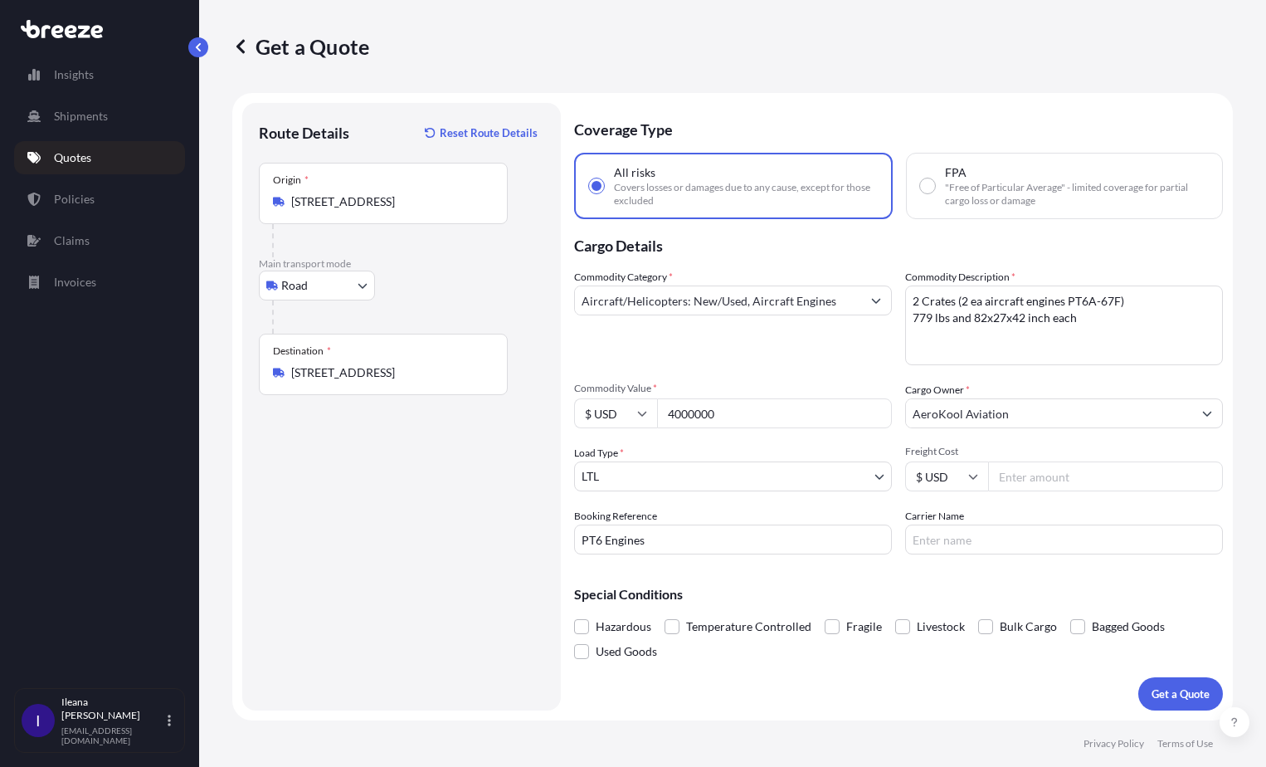
click at [1014, 477] on input "Freight Cost" at bounding box center [1105, 476] width 235 height 30
type input "6000"
click at [1206, 699] on p "Get a Quote" at bounding box center [1181, 693] width 58 height 17
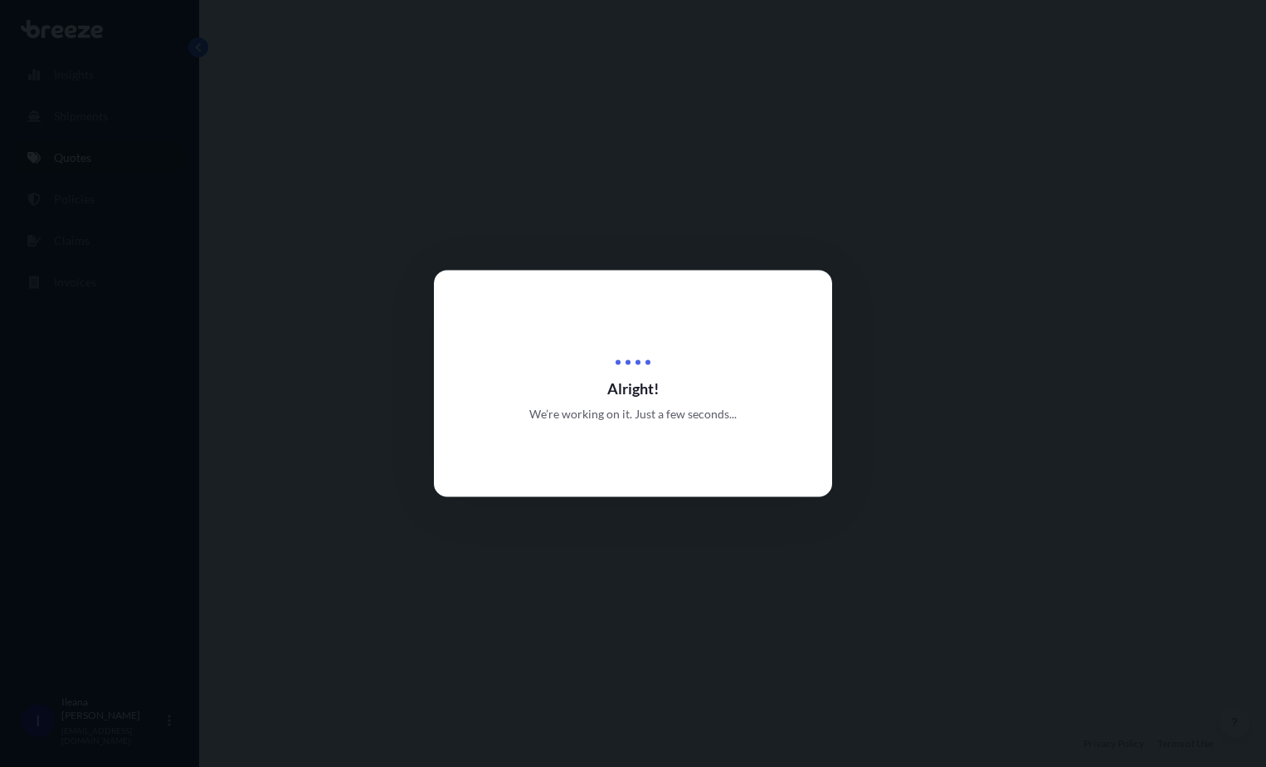
select select "Road"
select select "1"
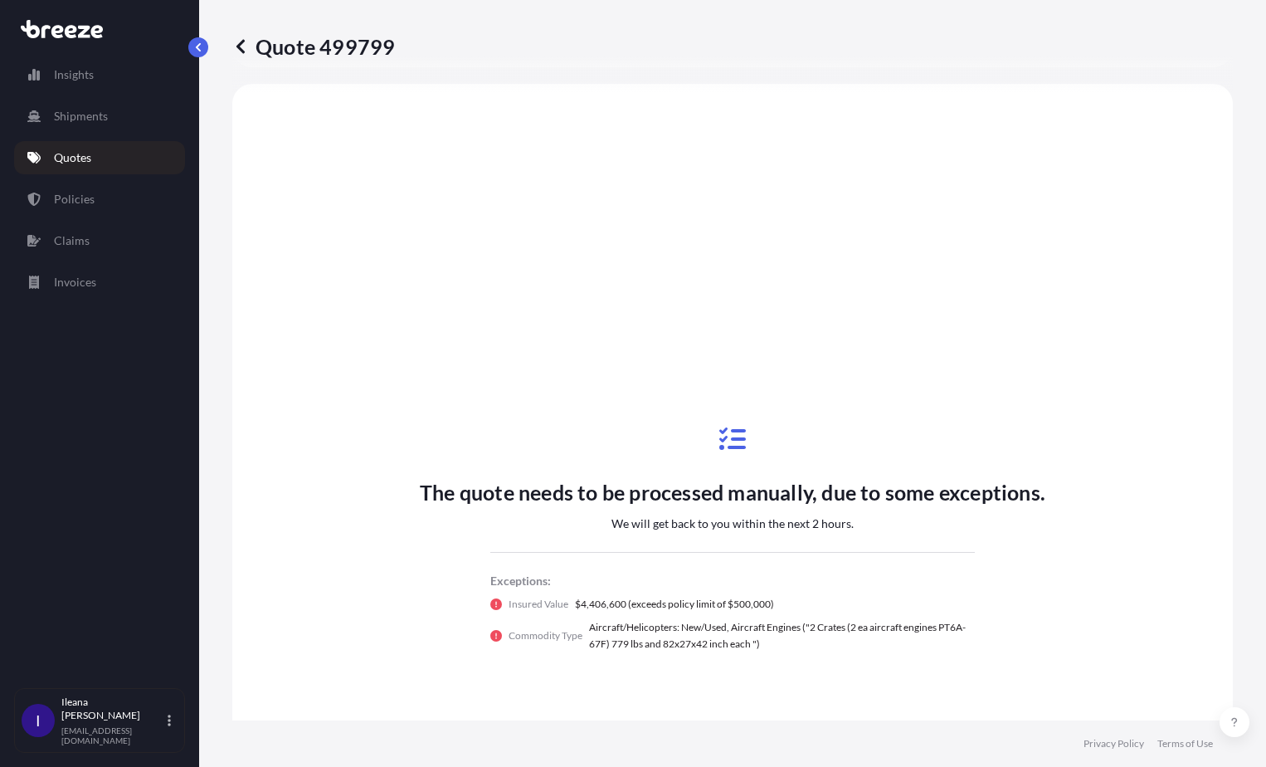
scroll to position [641, 0]
